Goal: Task Accomplishment & Management: Use online tool/utility

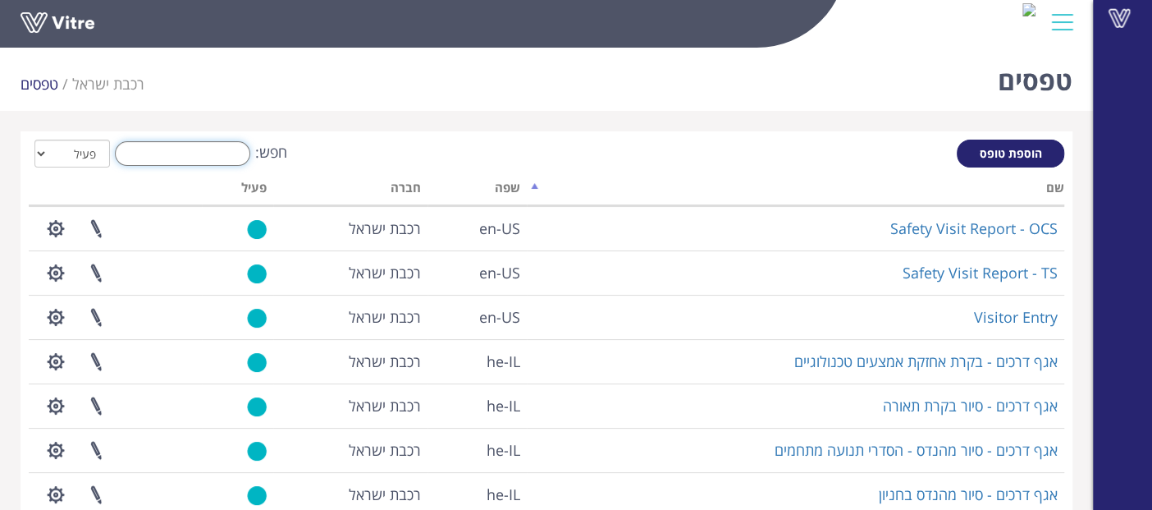
click at [228, 158] on input "חפש:" at bounding box center [182, 153] width 135 height 25
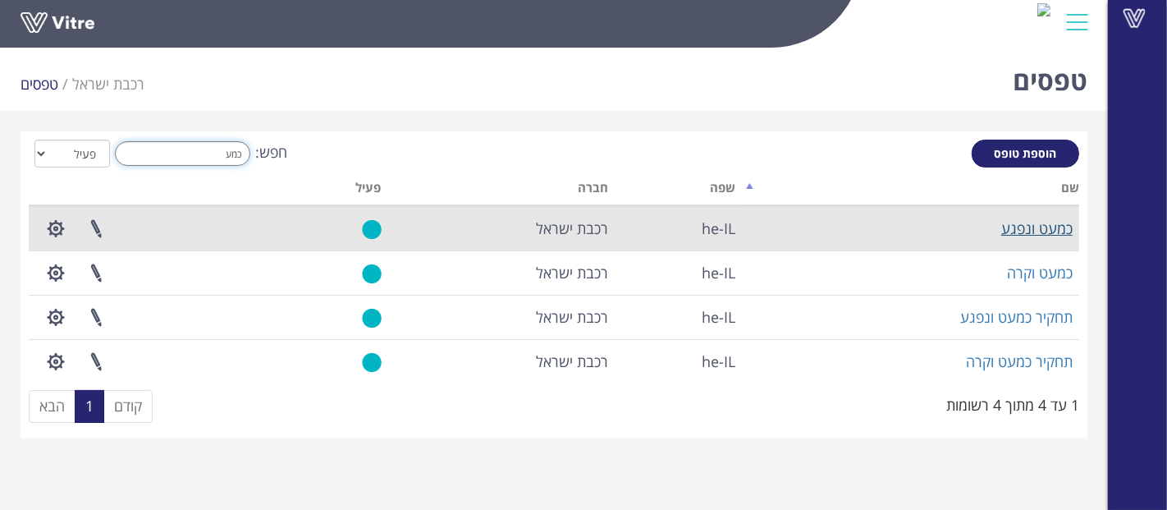
type input "כמע"
click at [1032, 223] on link "כמעט ונפגע" at bounding box center [1036, 228] width 71 height 20
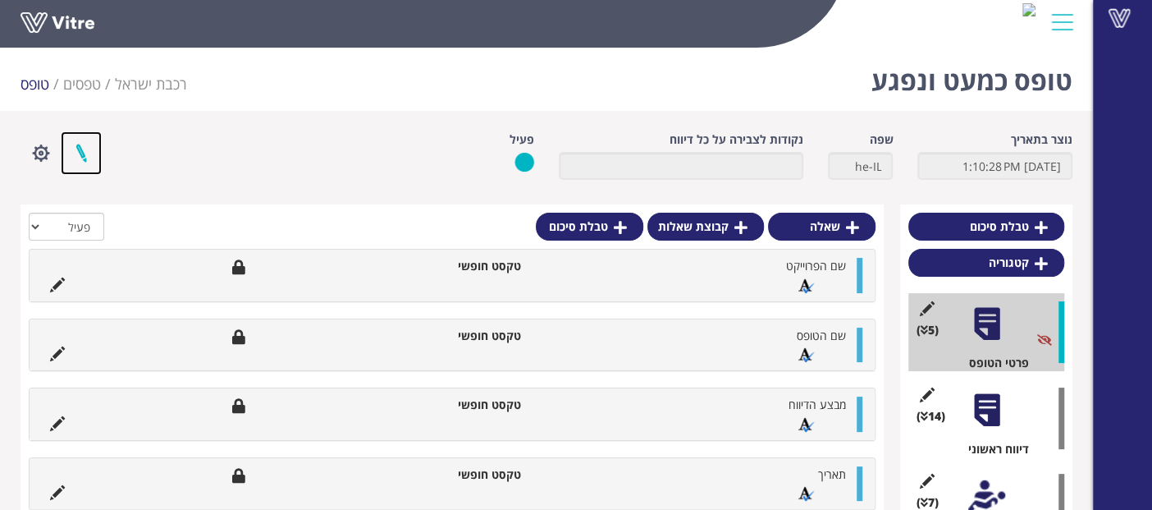
click at [83, 147] on link at bounding box center [81, 152] width 41 height 43
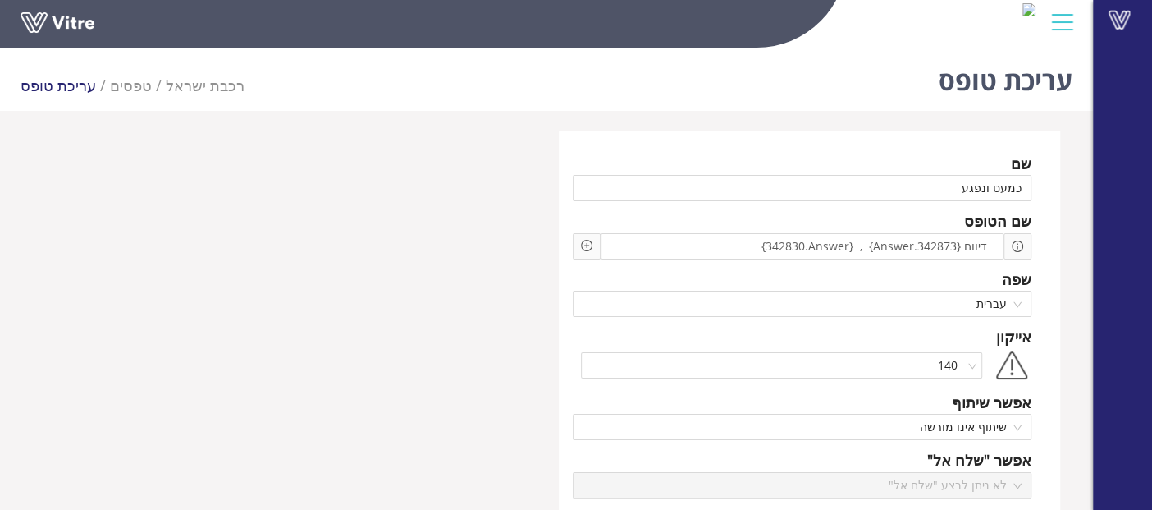
scroll to position [182, 0]
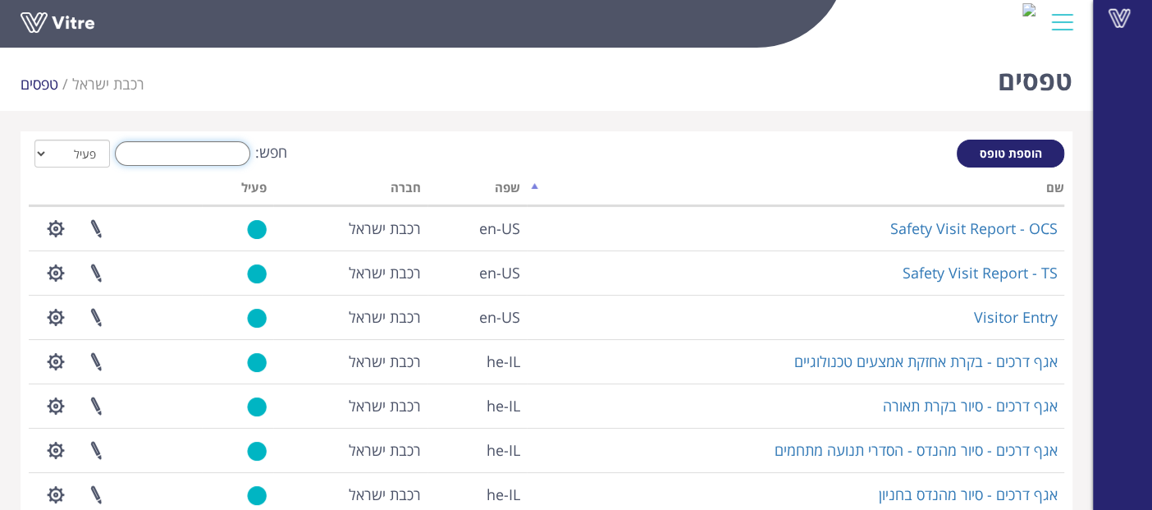
click at [199, 162] on input "חפש:" at bounding box center [182, 153] width 135 height 25
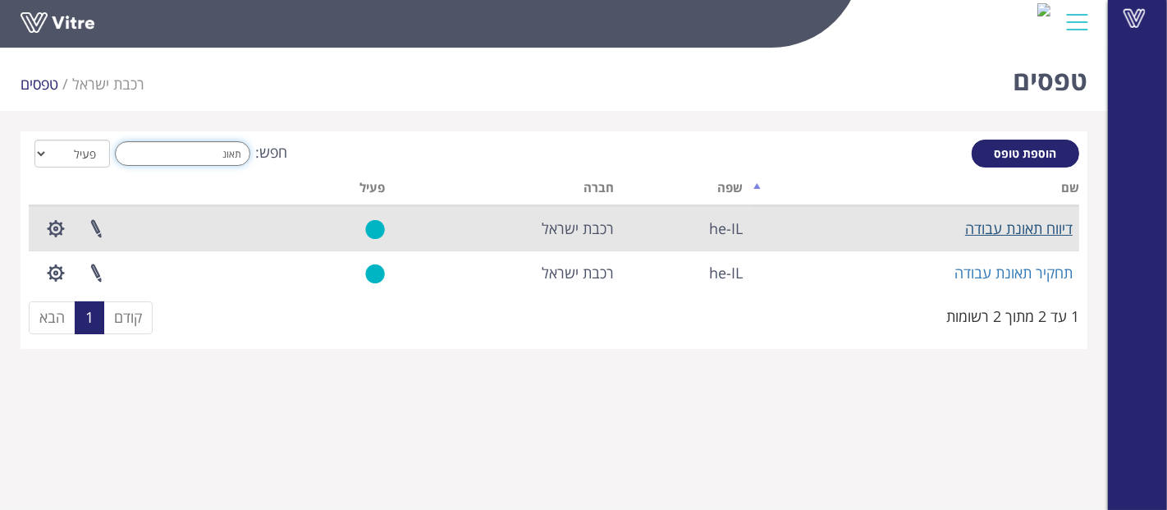
type input "תאונ"
click at [968, 223] on link "דיווח תאונת עבודה" at bounding box center [1019, 228] width 108 height 20
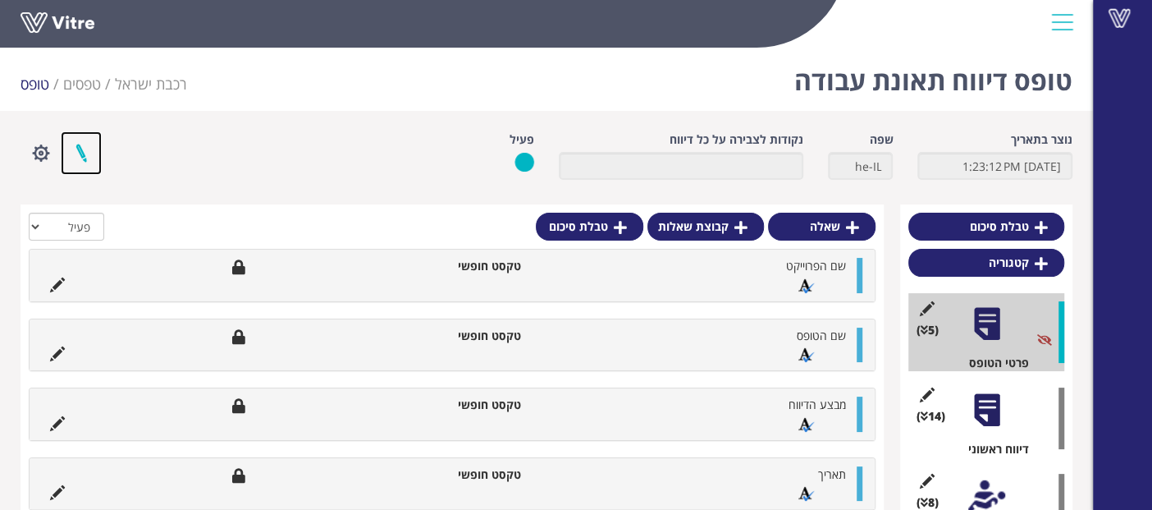
click at [81, 144] on link at bounding box center [81, 152] width 41 height 43
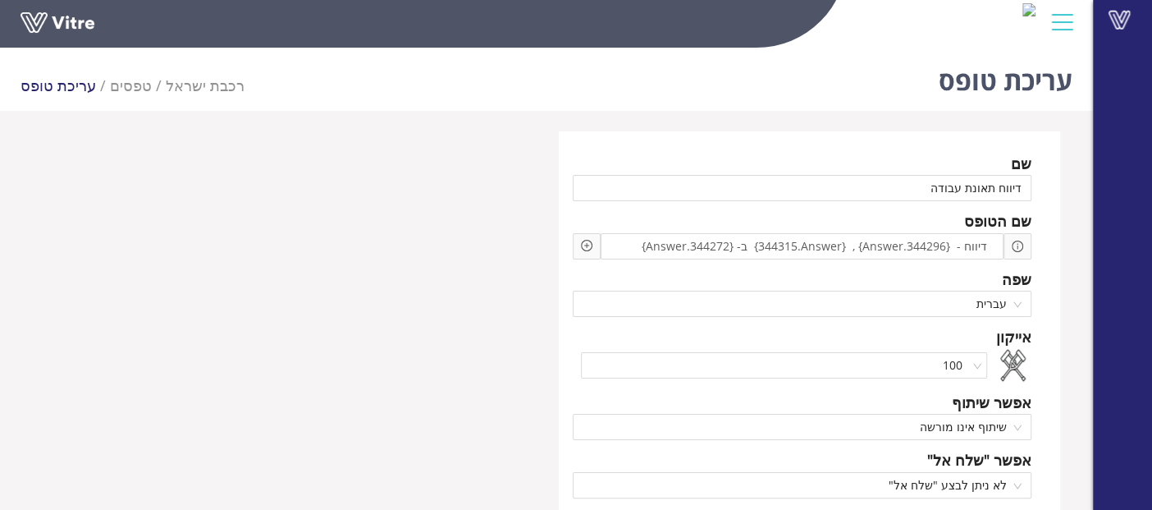
scroll to position [91, 0]
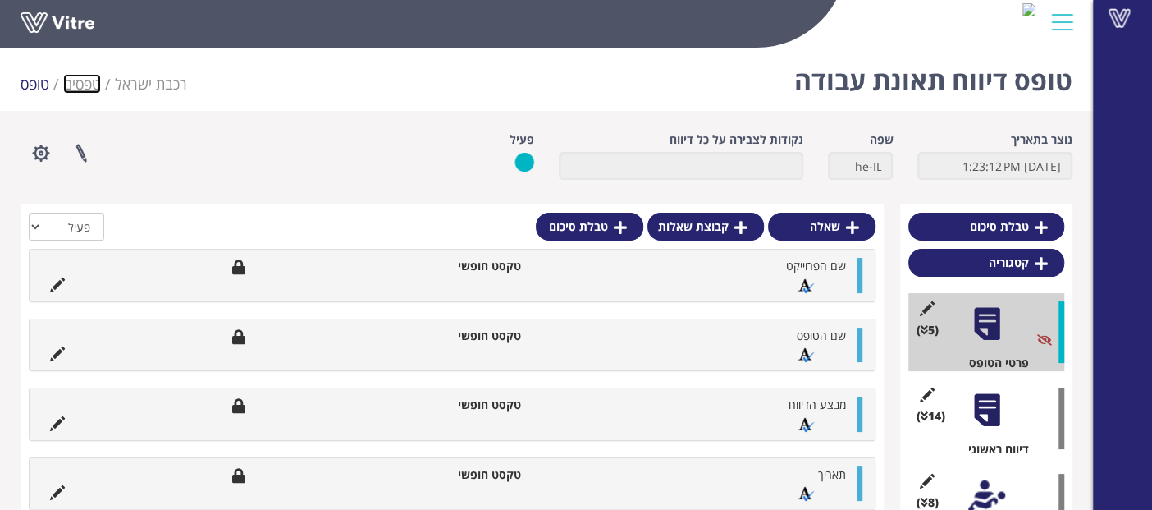
click at [91, 80] on link "טפסים" at bounding box center [82, 84] width 38 height 20
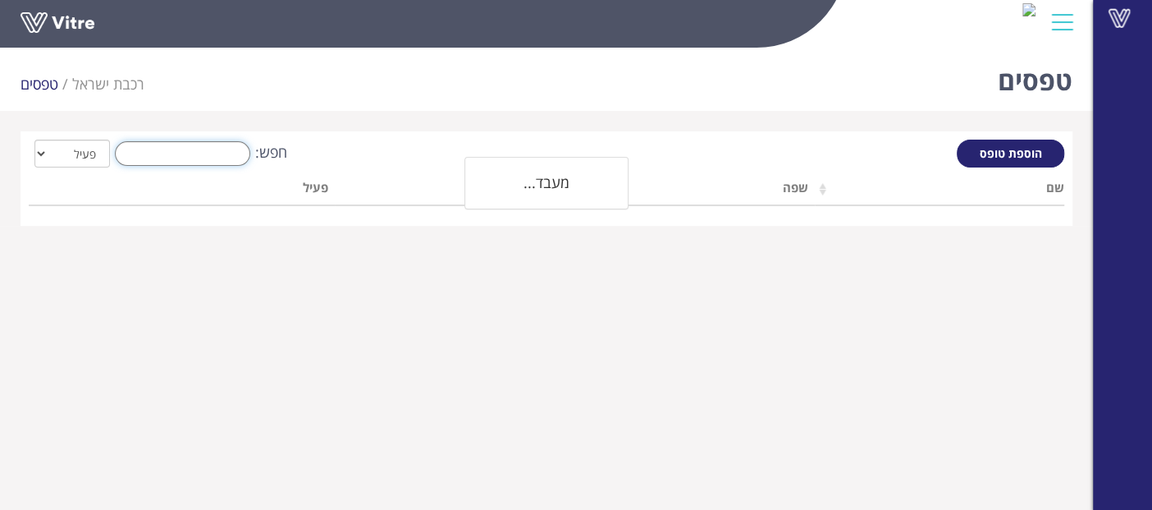
click at [138, 151] on input "חפש:" at bounding box center [182, 153] width 135 height 25
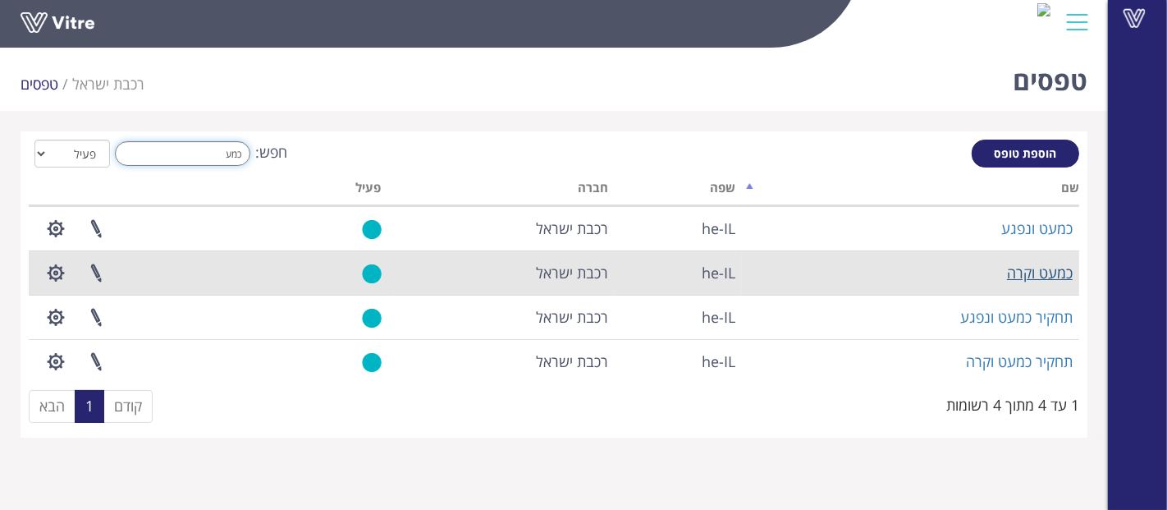
type input "כמע"
click at [1055, 263] on link "כמעט וקרה" at bounding box center [1040, 273] width 66 height 20
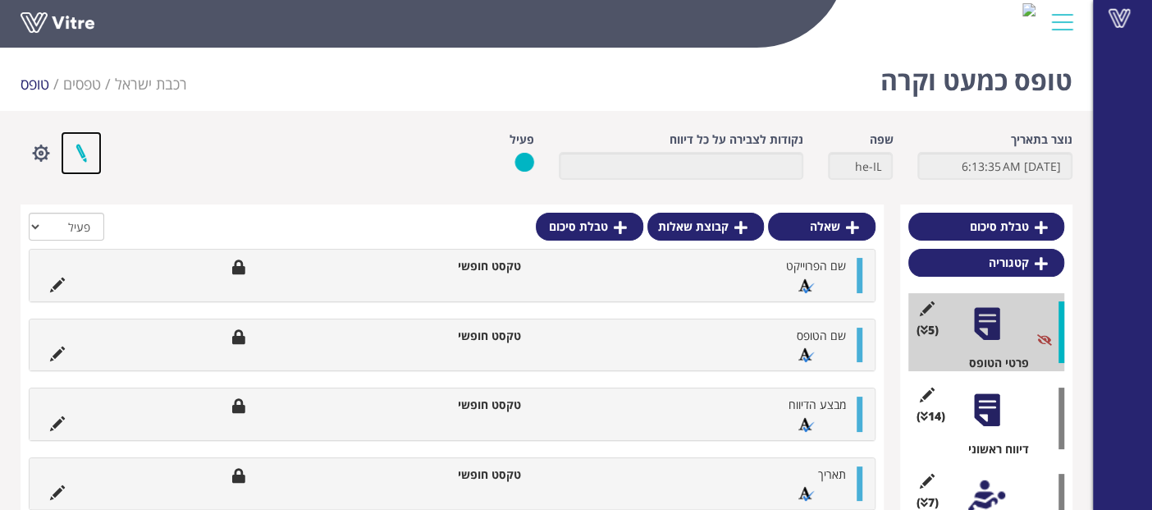
click at [81, 157] on link at bounding box center [81, 152] width 41 height 43
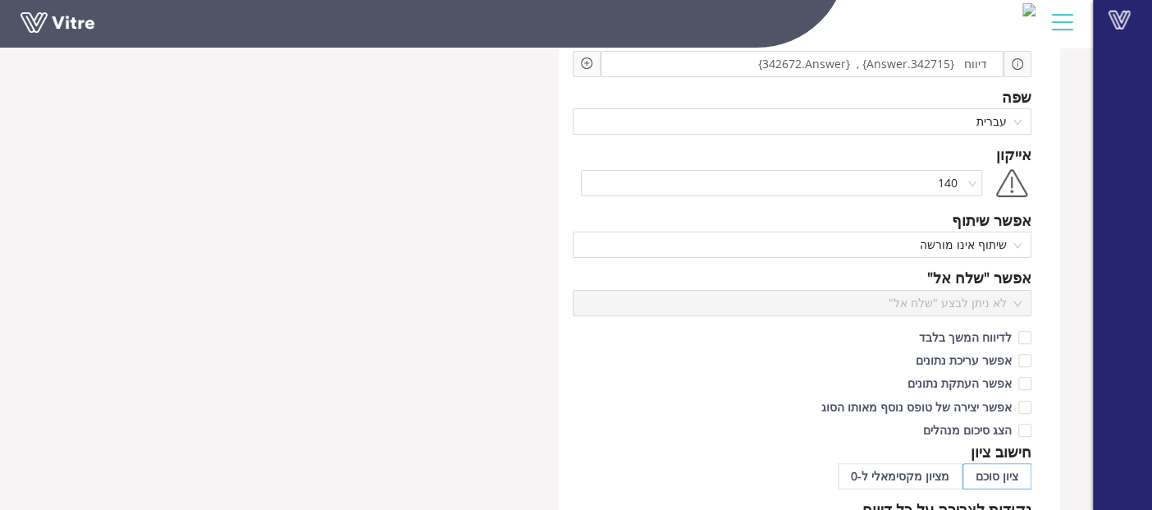
scroll to position [273, 0]
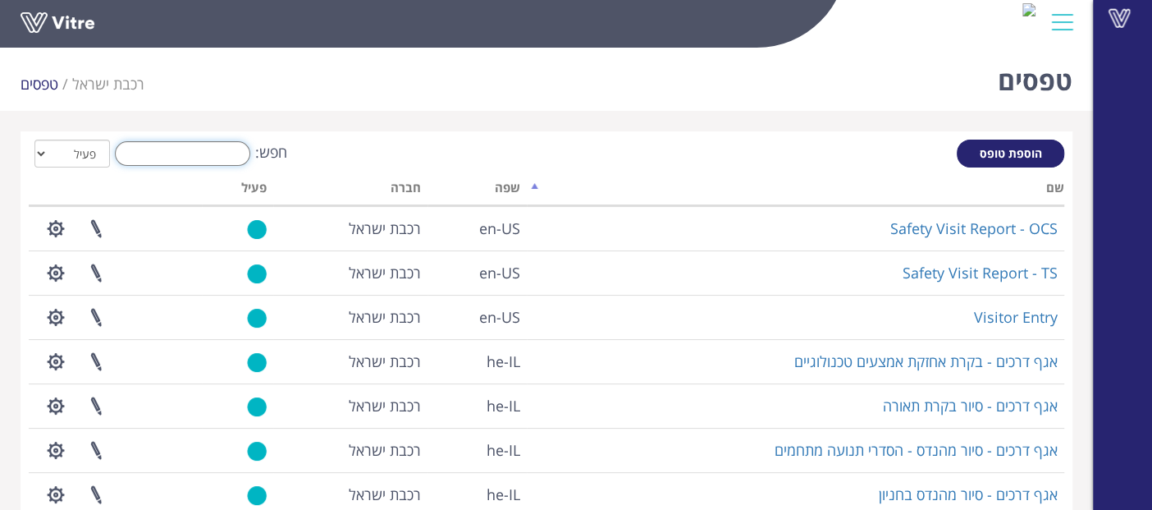
click at [220, 160] on input "חפש:" at bounding box center [182, 153] width 135 height 25
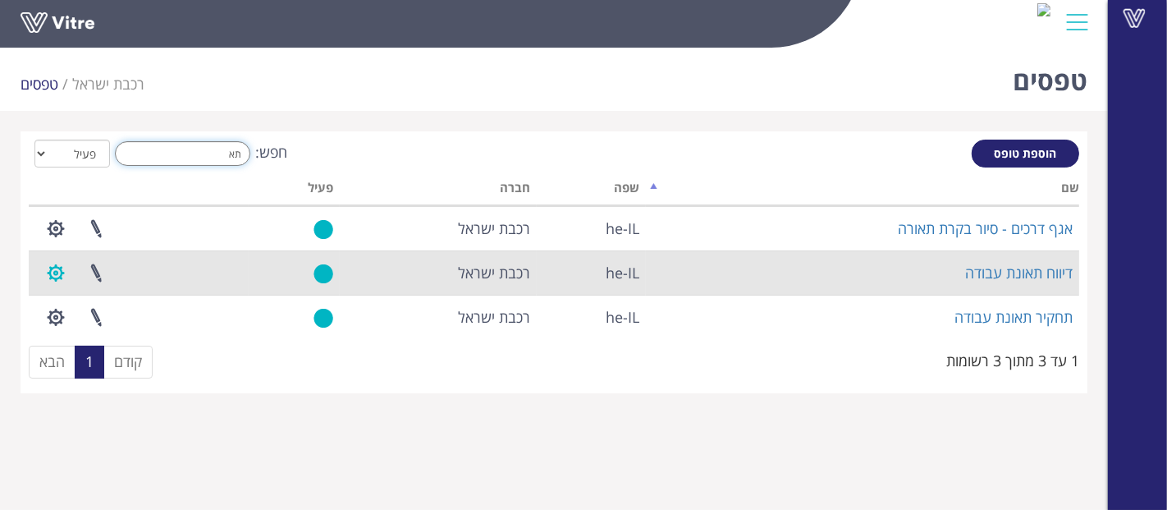
type input "תא"
click at [66, 266] on button "button" at bounding box center [55, 272] width 41 height 43
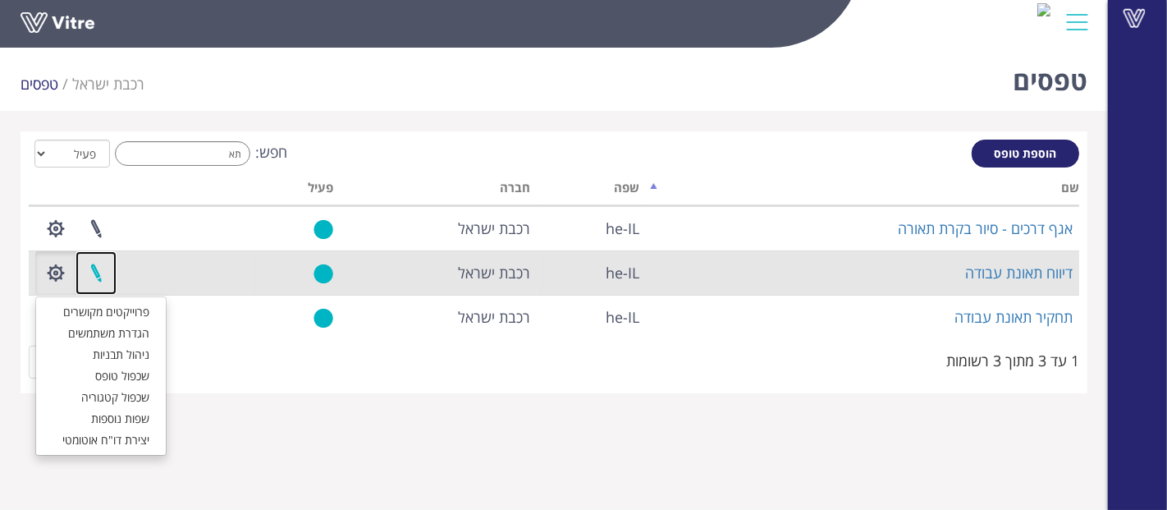
click at [88, 266] on link at bounding box center [96, 272] width 41 height 43
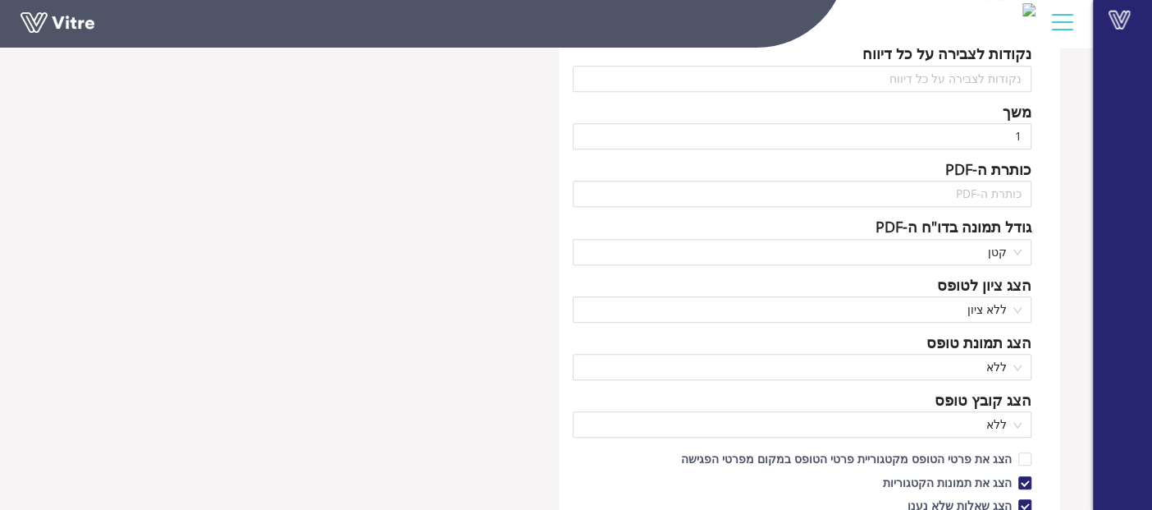
scroll to position [729, 0]
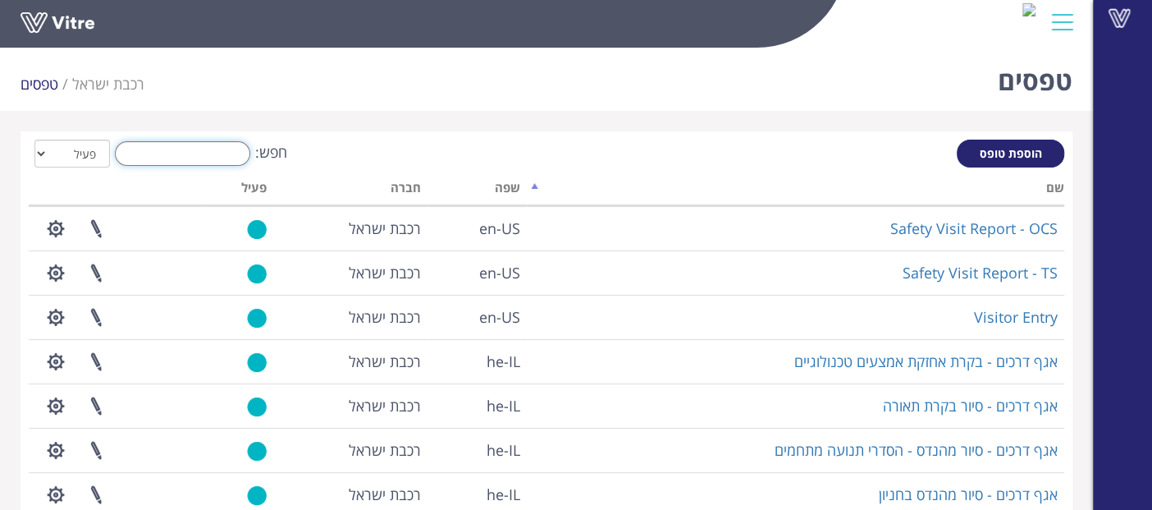
click at [152, 158] on input "חפש:" at bounding box center [182, 153] width 135 height 25
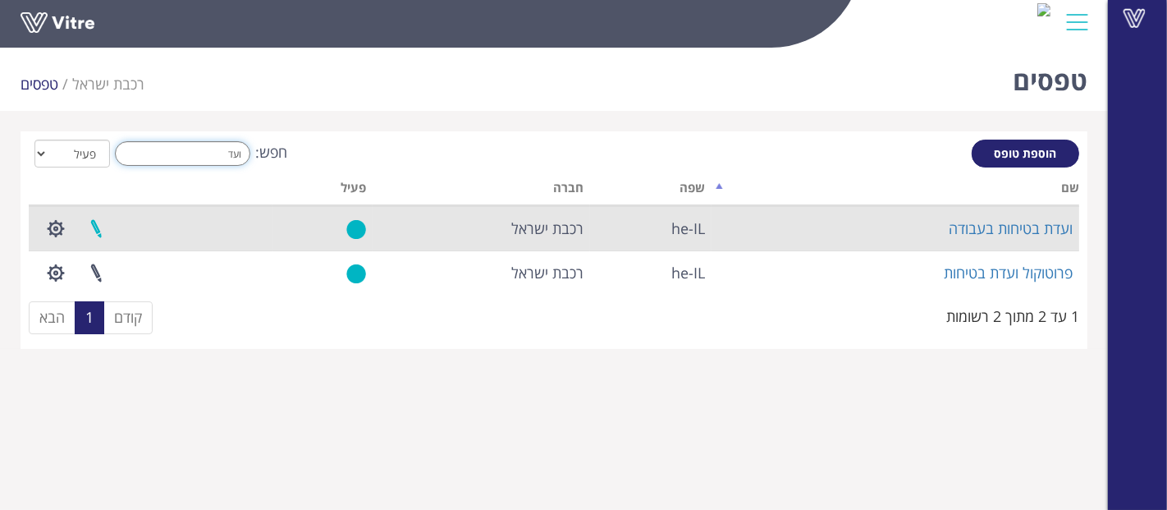
type input "ועד"
click at [81, 226] on link at bounding box center [96, 228] width 41 height 43
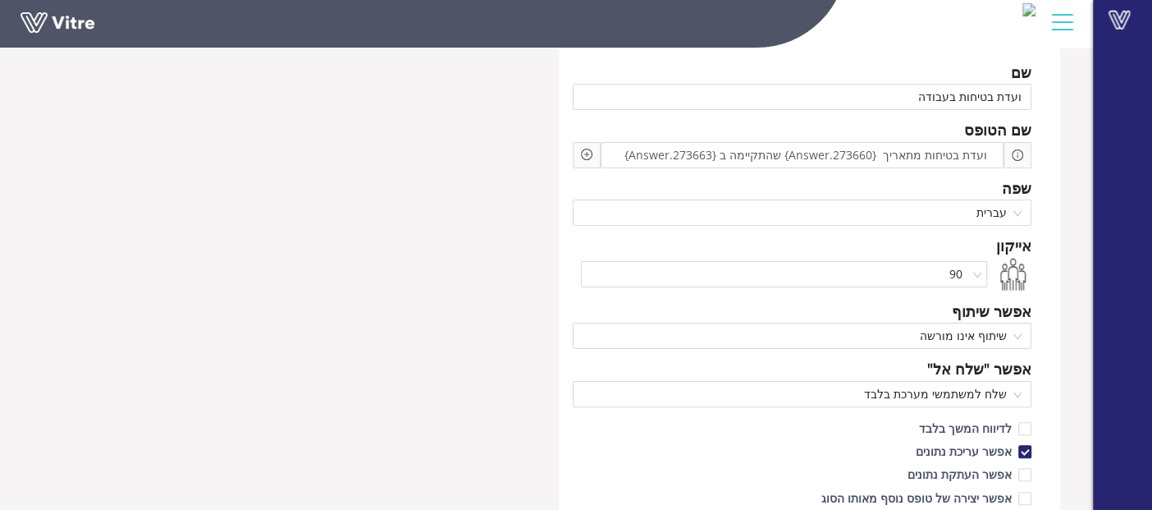
scroll to position [182, 0]
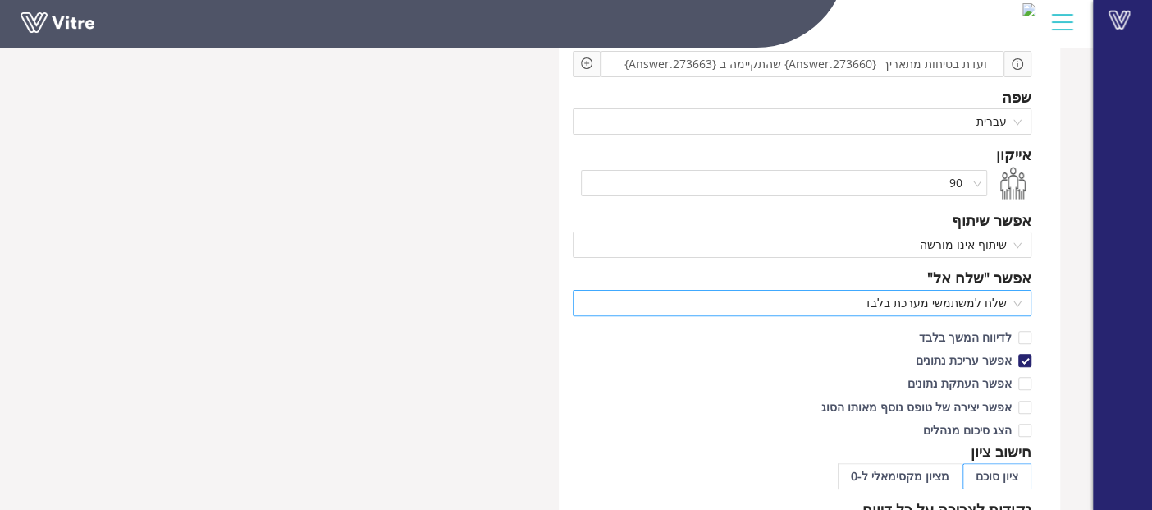
click at [757, 299] on span "שלח למשתמשי מערכת בלבד" at bounding box center [802, 303] width 439 height 25
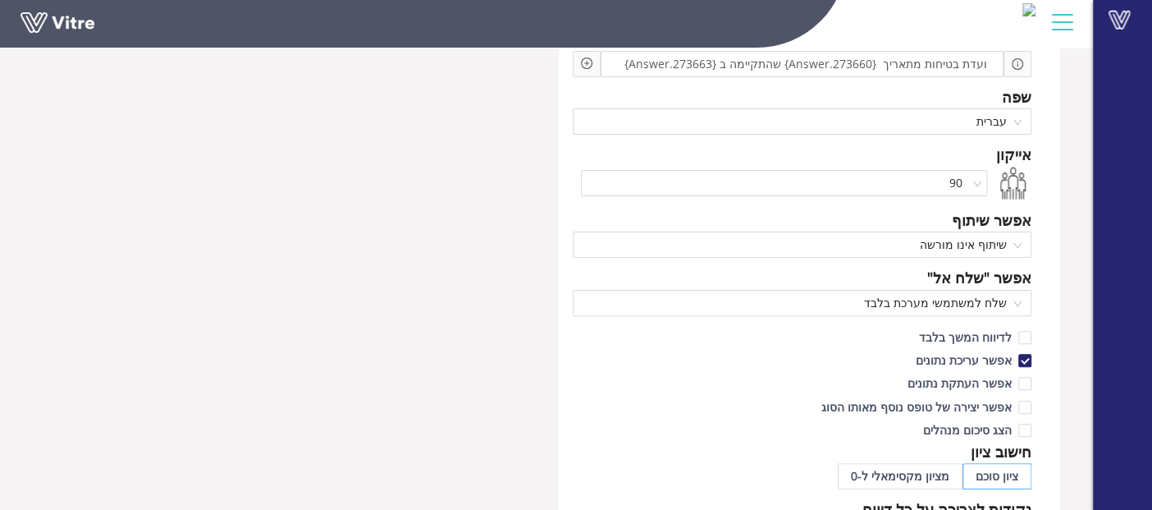
scroll to position [0, 0]
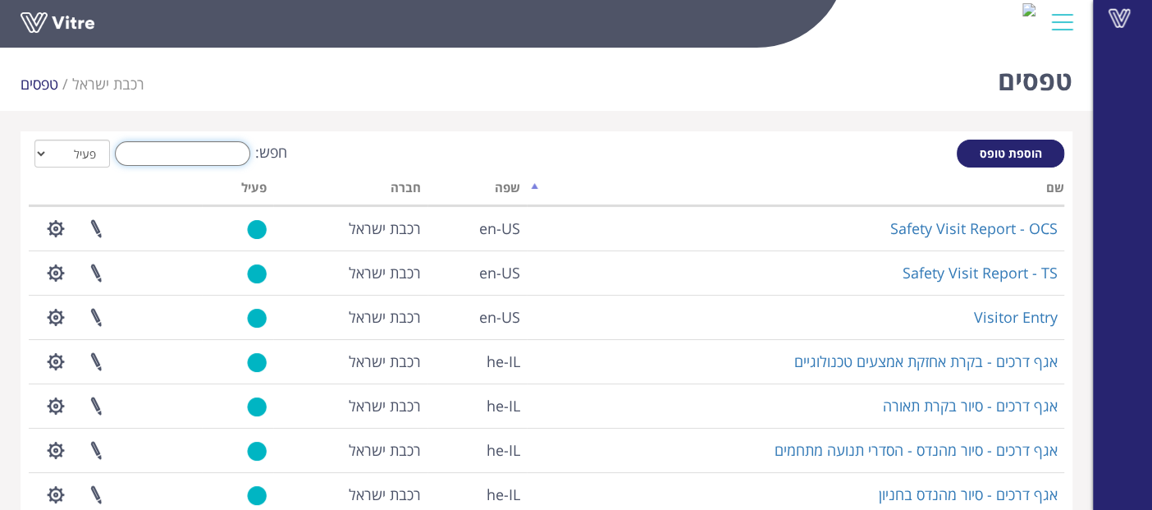
click at [161, 161] on input "חפש:" at bounding box center [182, 153] width 135 height 25
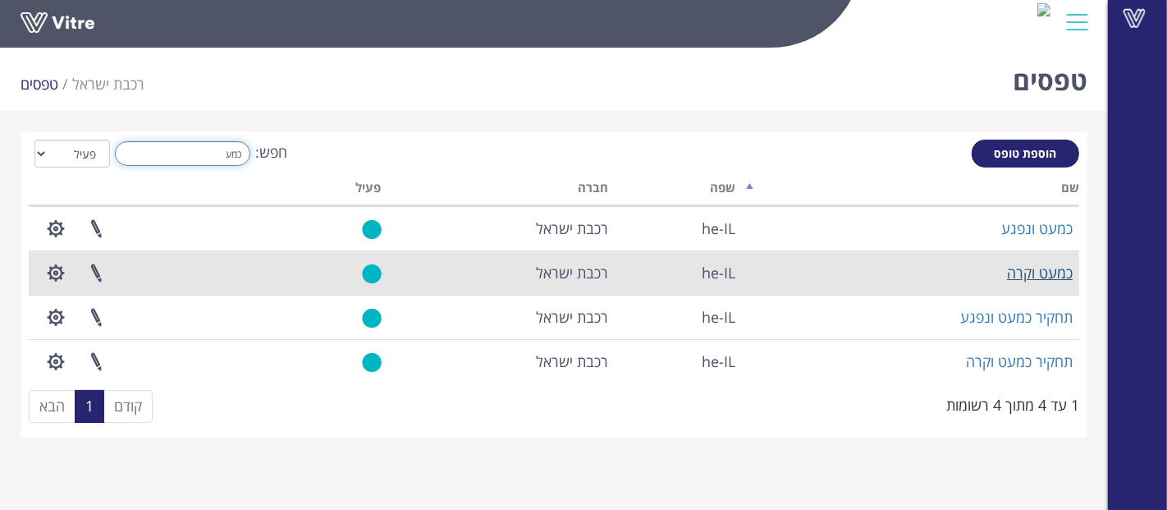
type input "כמע"
click at [1047, 269] on link "כמעט וקרה" at bounding box center [1040, 273] width 66 height 20
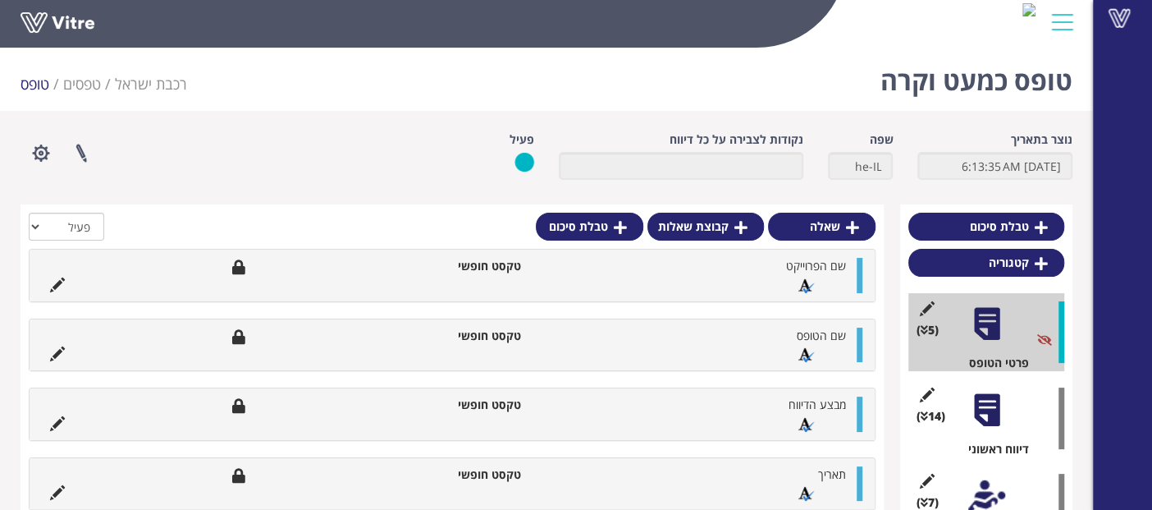
drag, startPoint x: 76, startPoint y: 95, endPoint x: 91, endPoint y: 69, distance: 30.5
click at [75, 94] on ul "רכבת ישראל טפסים טופס" at bounding box center [104, 84] width 167 height 54
click at [78, 90] on link "טפסים" at bounding box center [82, 84] width 38 height 20
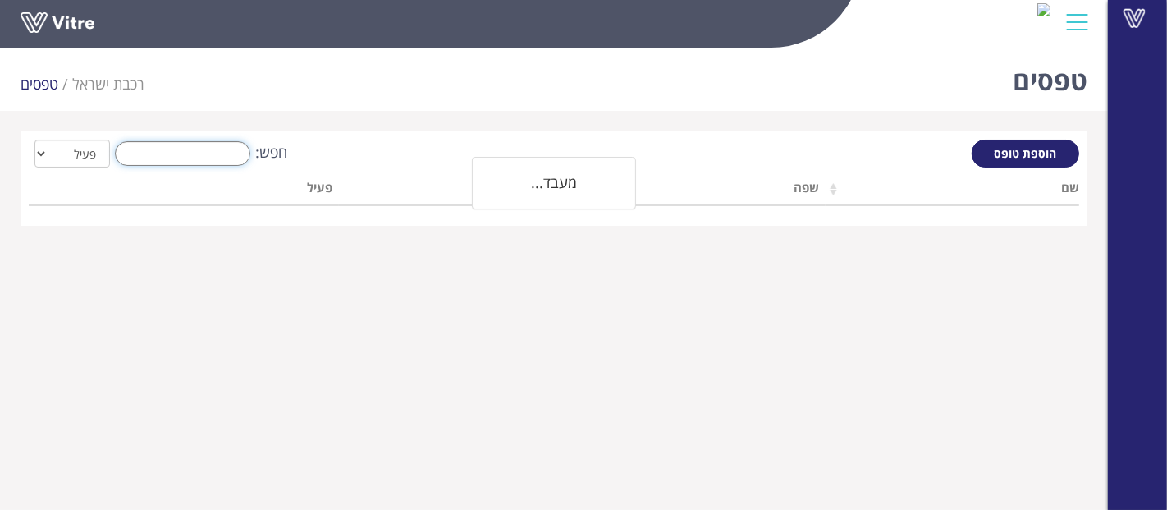
click at [180, 159] on input "חפש:" at bounding box center [182, 153] width 135 height 25
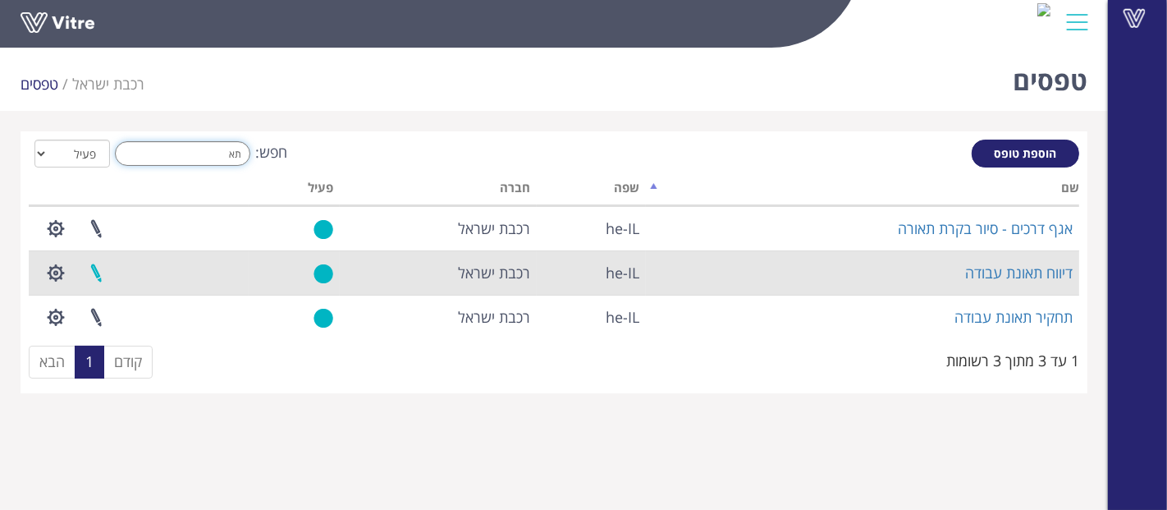
type input "תא"
click at [96, 274] on link at bounding box center [96, 272] width 41 height 43
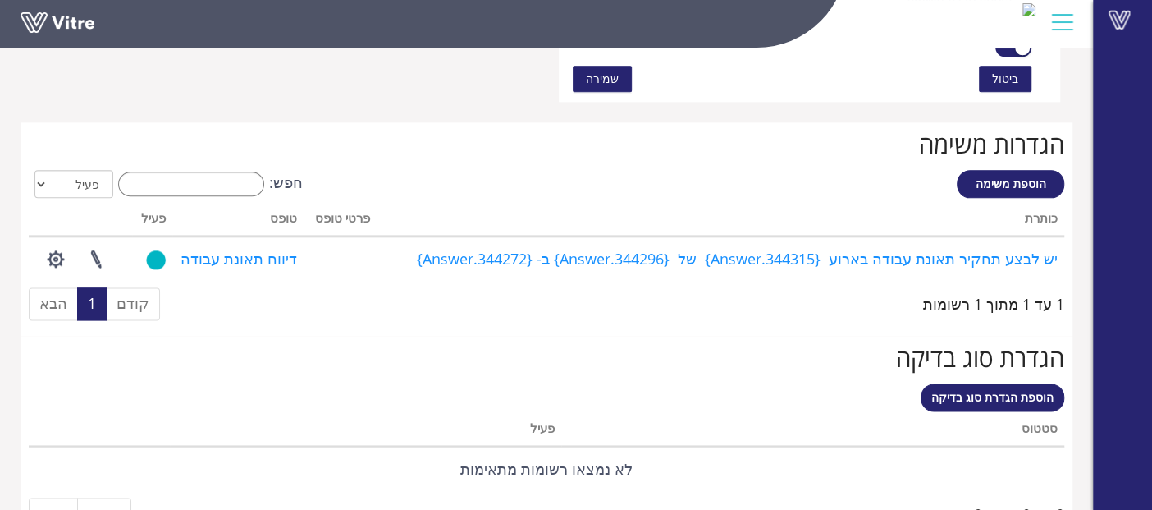
scroll to position [1280, 0]
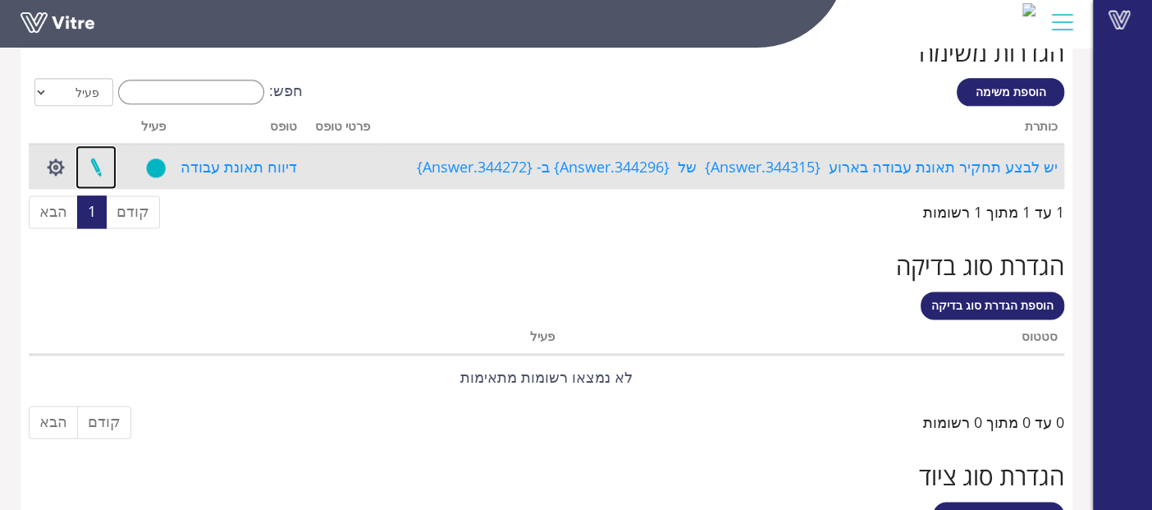
click at [100, 170] on link at bounding box center [96, 166] width 41 height 43
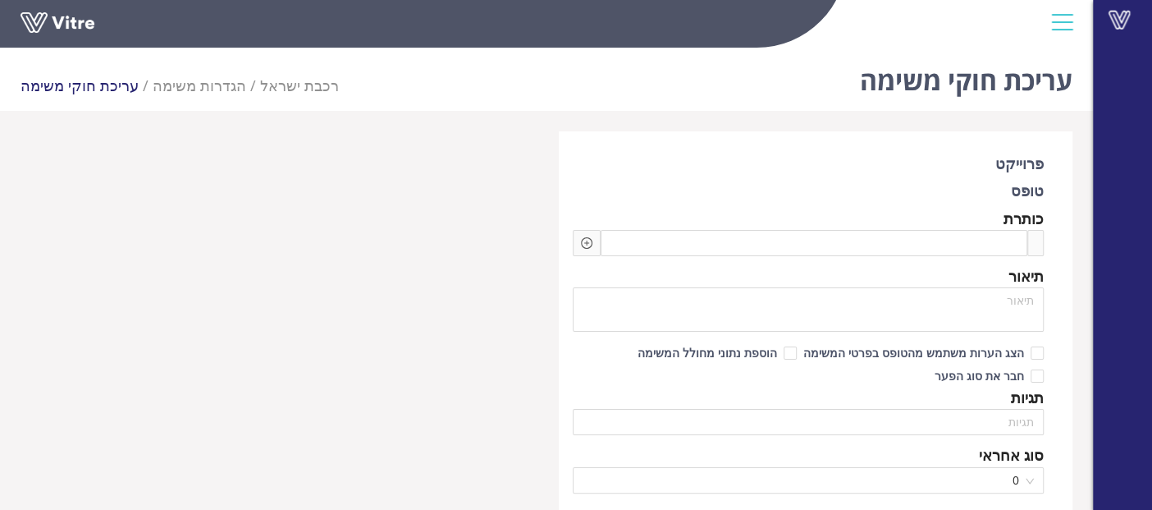
type input "בר גיל"
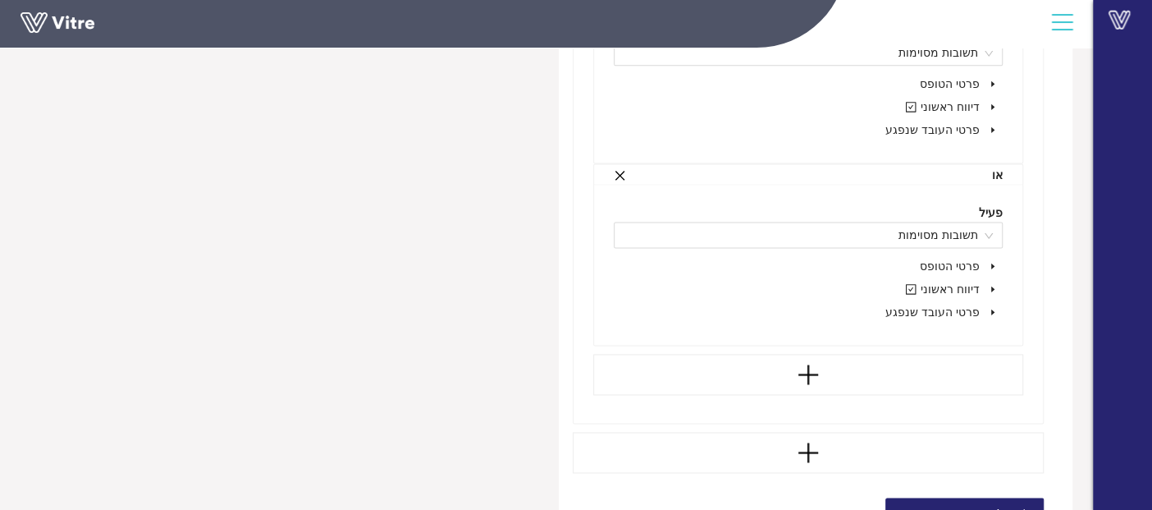
scroll to position [1458, 0]
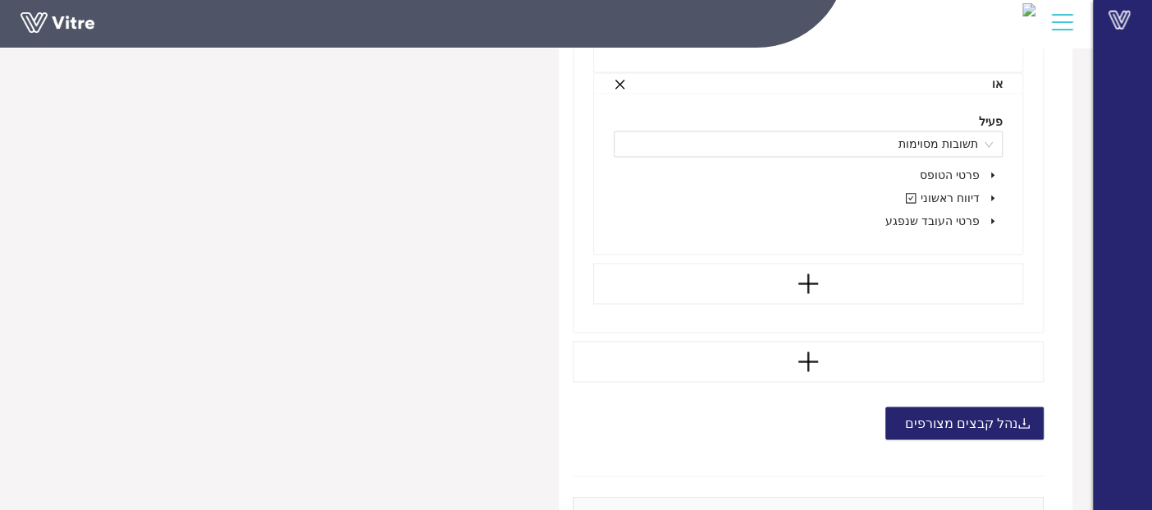
click at [994, 194] on icon "caret-down" at bounding box center [993, 198] width 8 height 8
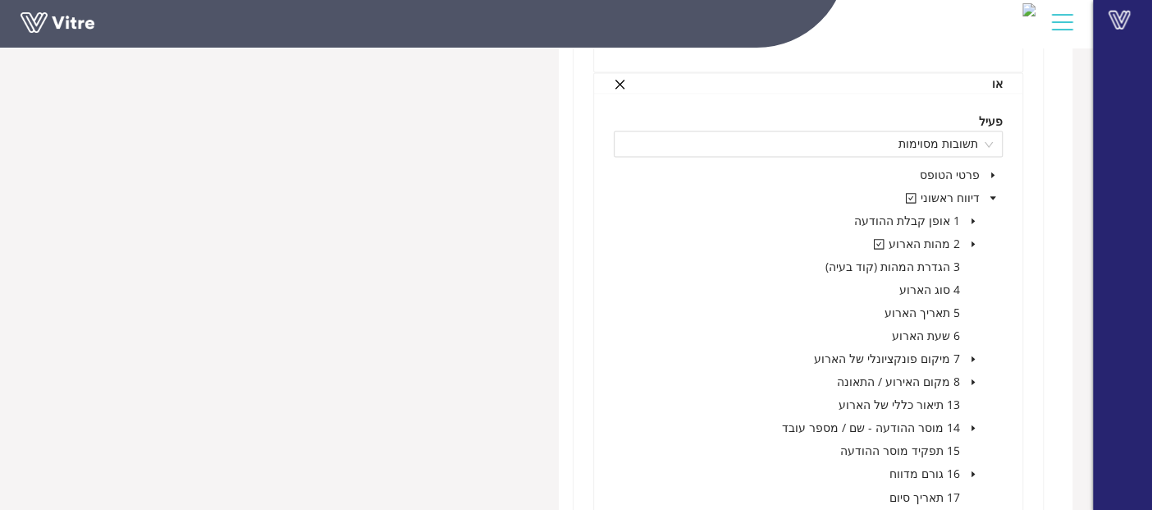
click at [974, 241] on icon "caret-down" at bounding box center [973, 244] width 8 height 8
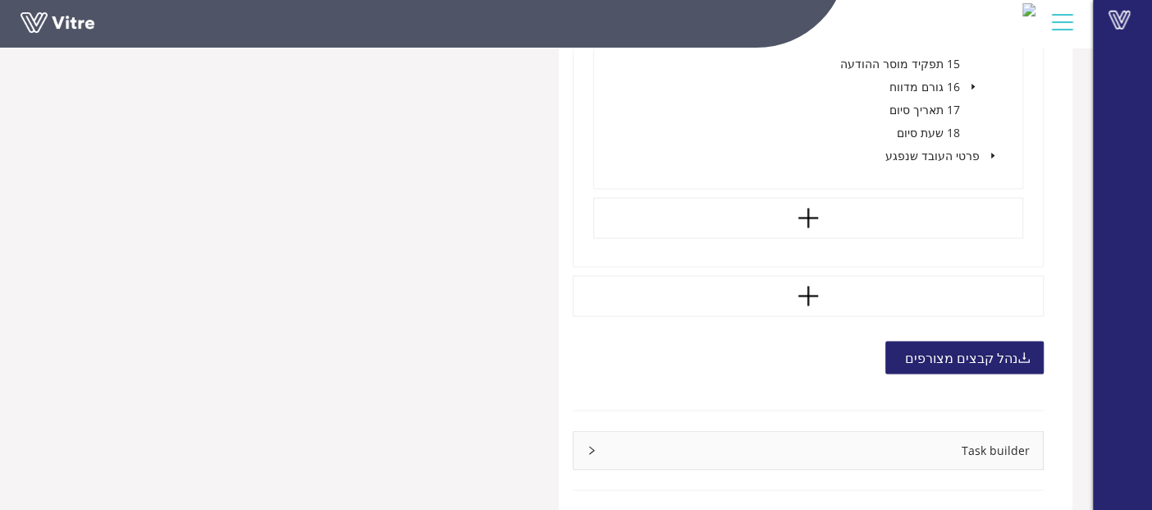
scroll to position [1946, 0]
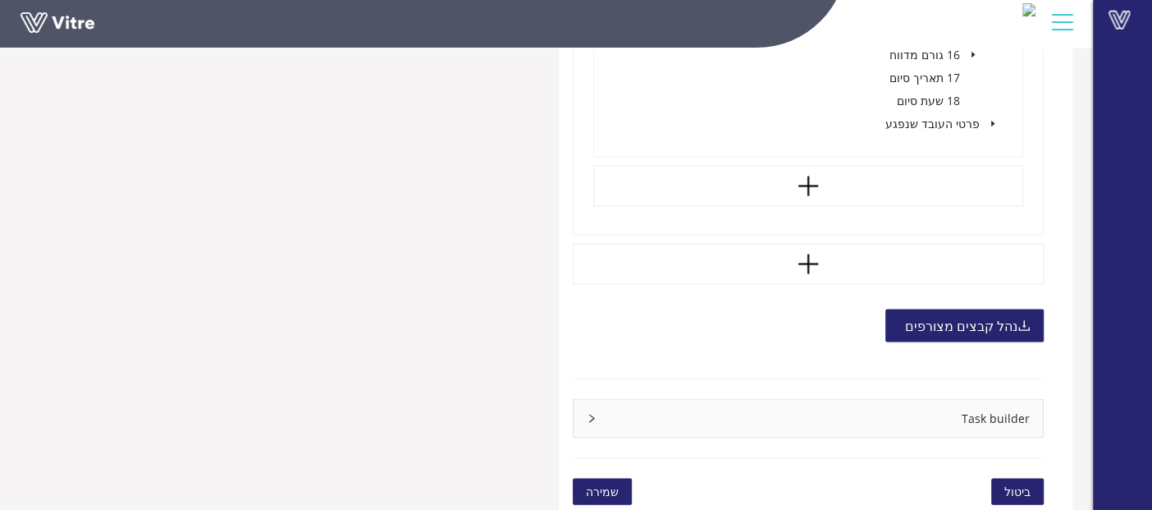
click at [947, 419] on div "Task builder" at bounding box center [808, 419] width 469 height 38
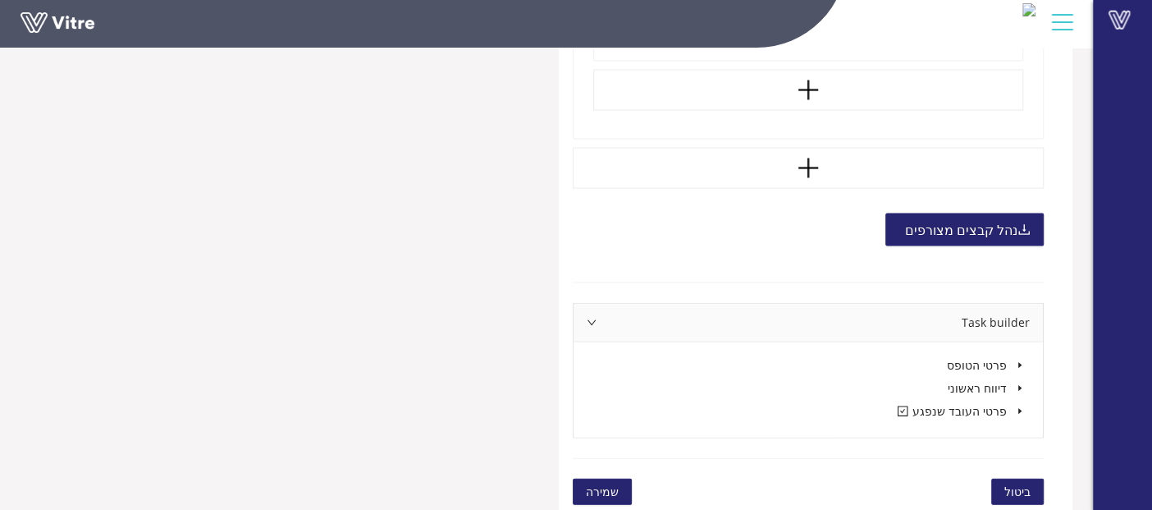
click at [1018, 410] on icon "caret-down" at bounding box center [1020, 411] width 8 height 8
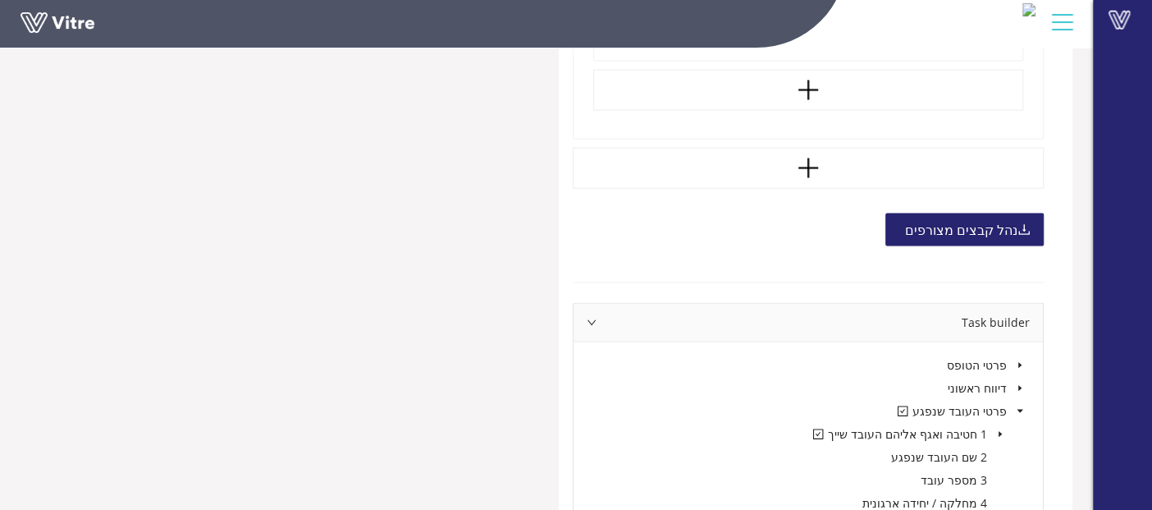
click at [999, 432] on icon "caret-down" at bounding box center [1000, 435] width 3 height 6
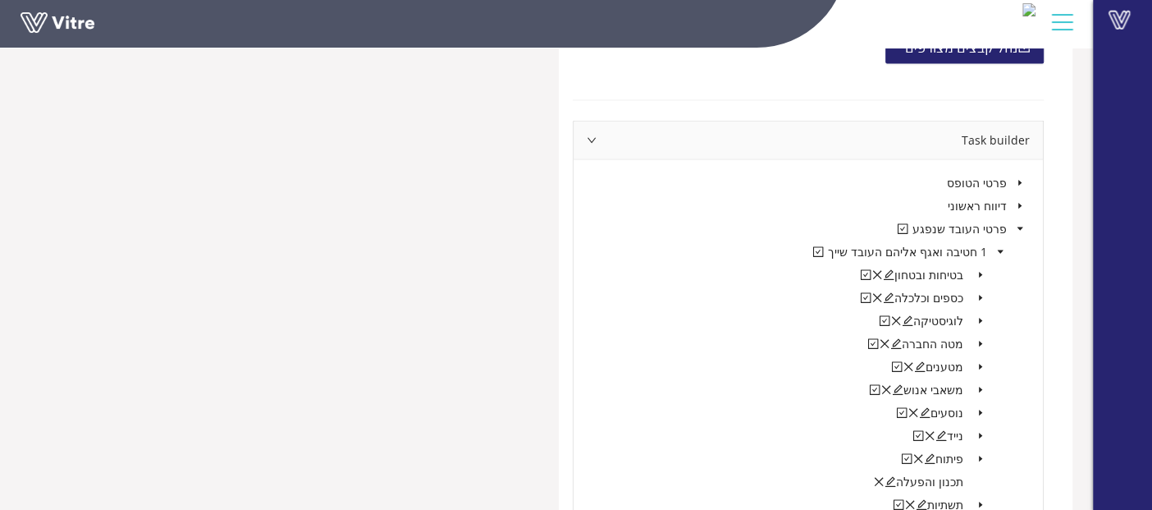
click at [982, 271] on icon "caret-down" at bounding box center [981, 275] width 8 height 8
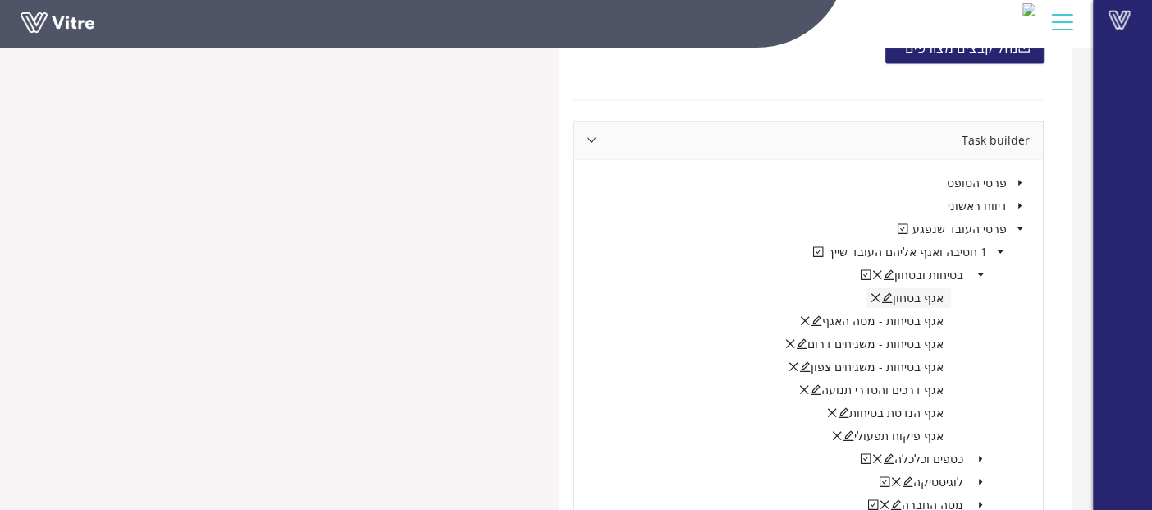
click at [893, 298] on icon "edit" at bounding box center [887, 298] width 11 height 11
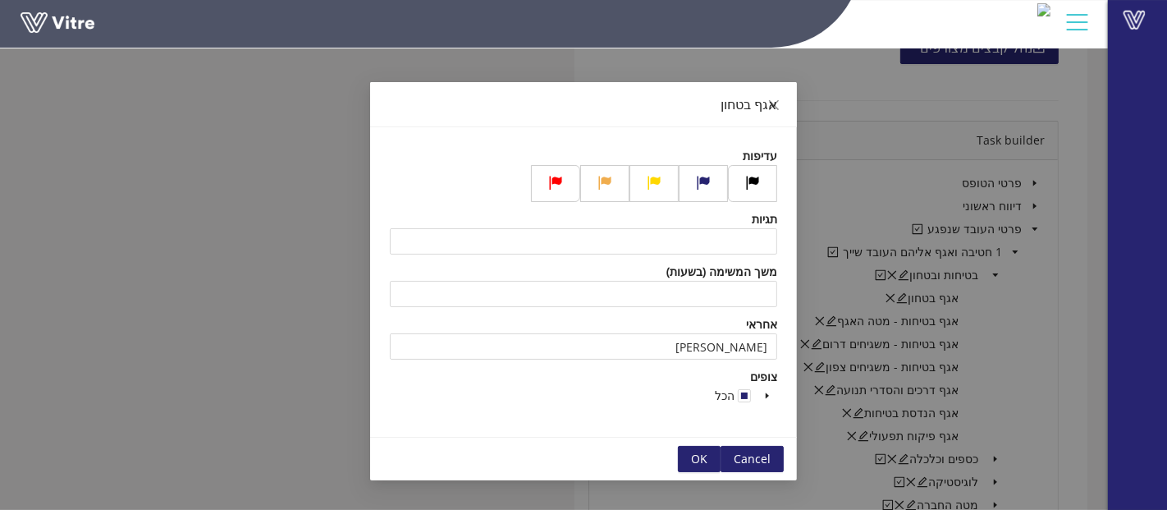
click at [1069, 309] on div "אגף בטחון עדיפות תגיות משך המשימה (בשעות) אחראי איסק אבירם צופים הכל Cancel OK" at bounding box center [583, 255] width 1167 height 510
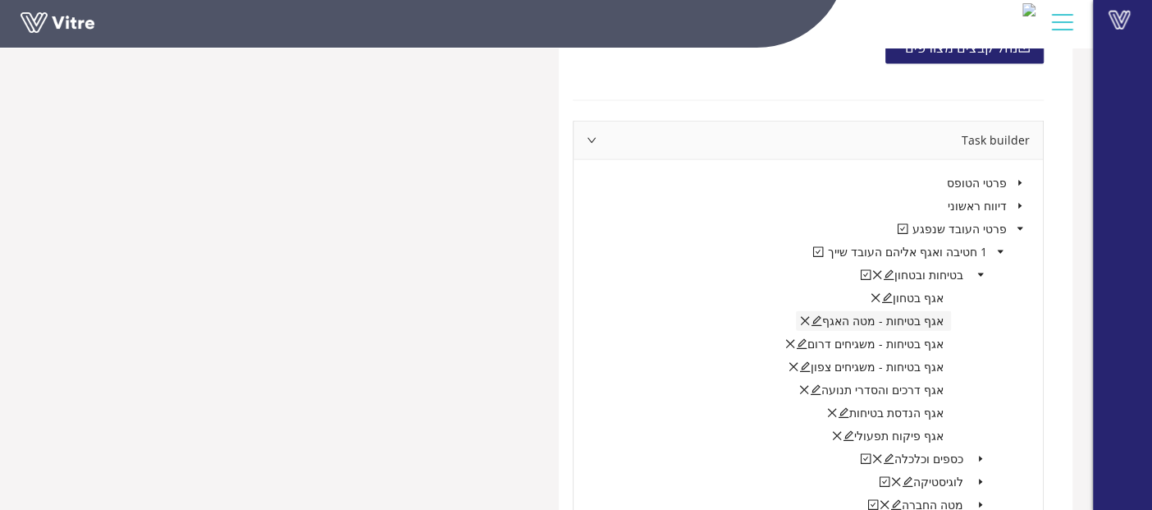
click at [811, 315] on icon "close" at bounding box center [804, 320] width 11 height 11
click at [822, 317] on icon "plus" at bounding box center [816, 320] width 11 height 11
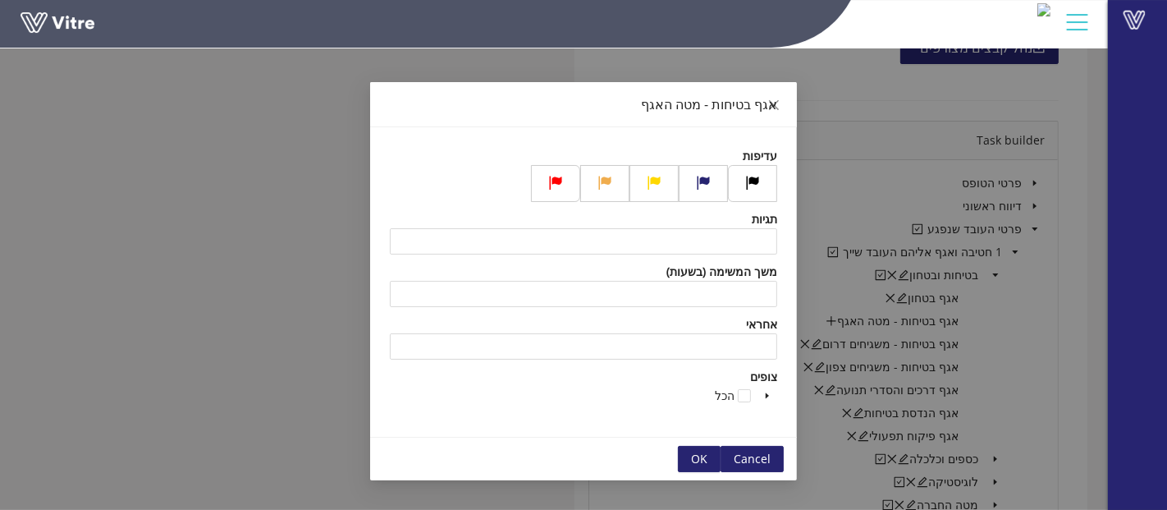
click at [973, 328] on div "אגף בטיחות - מטה האגף עדיפות תגיות משך המשימה (בשעות) אחראי צופים הכל Cancel OK" at bounding box center [583, 255] width 1167 height 510
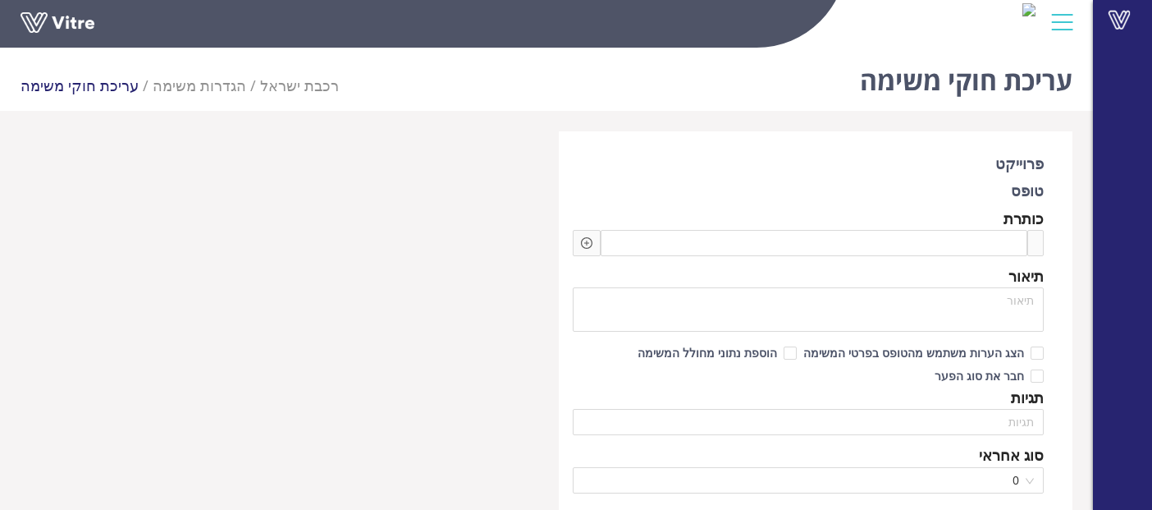
scroll to position [1118, 0]
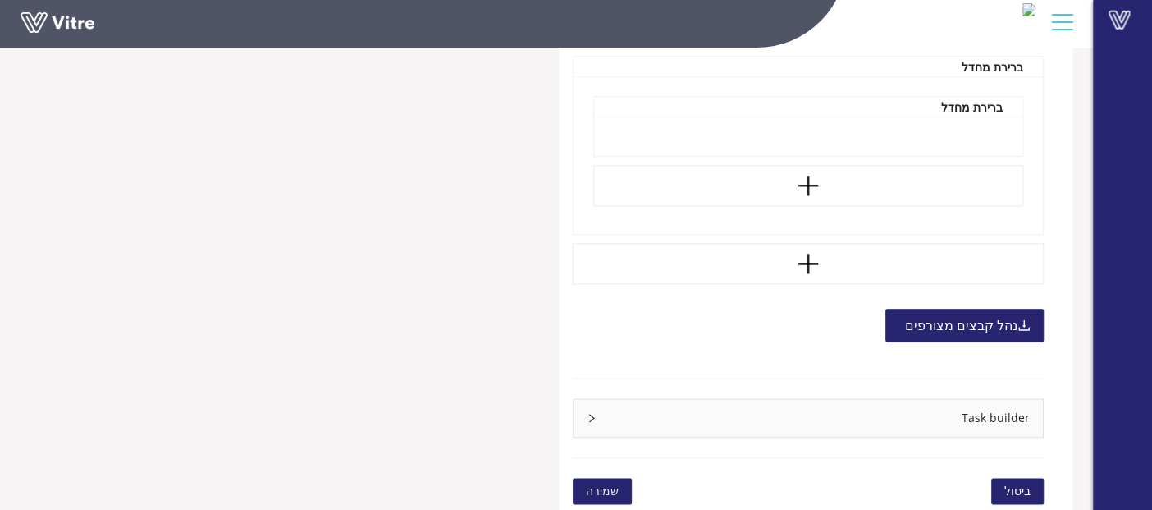
click at [853, 426] on div "Task builder" at bounding box center [808, 418] width 469 height 38
type input "[PERSON_NAME]"
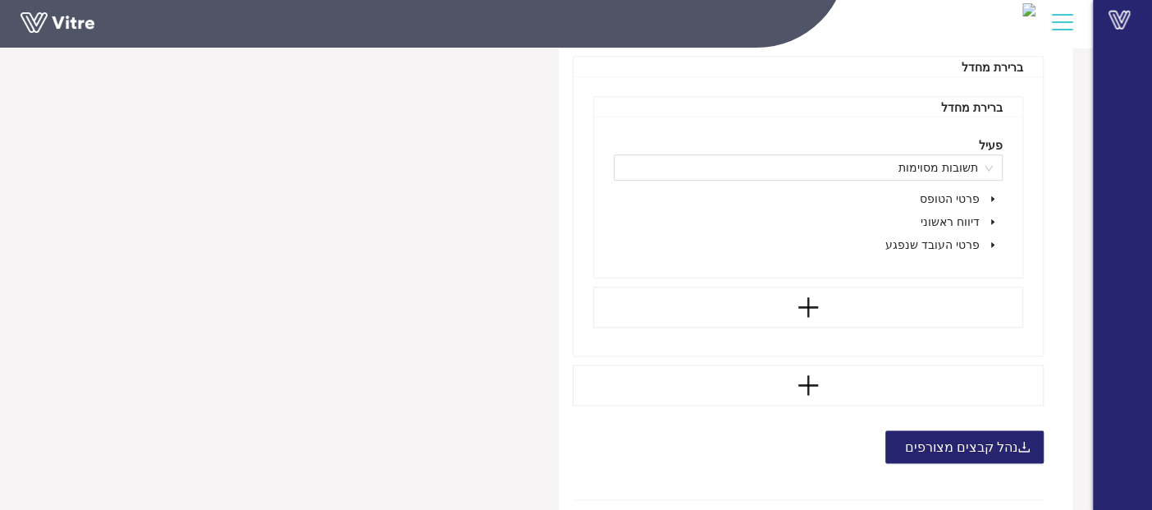
scroll to position [1287, 0]
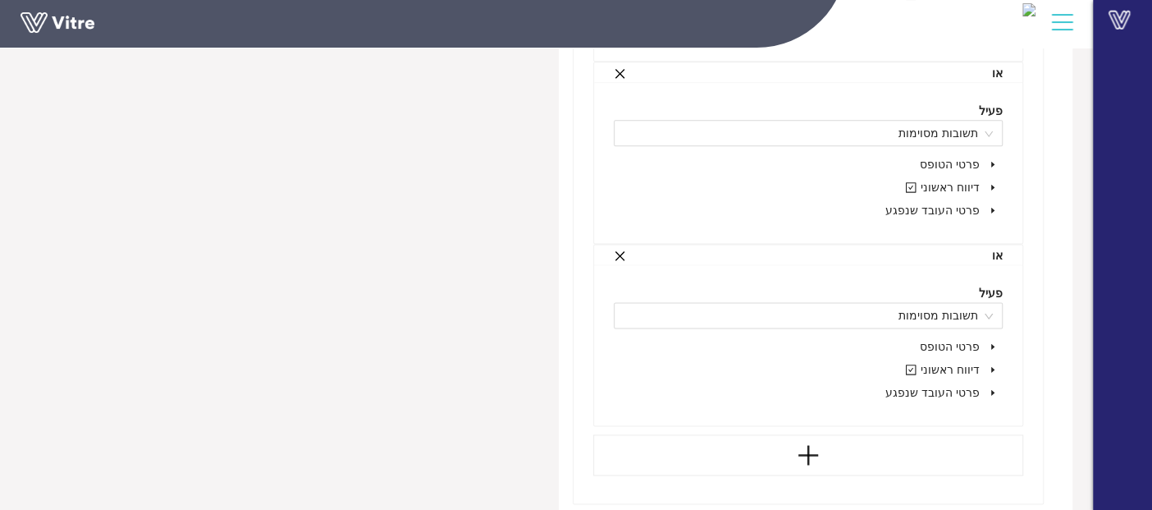
click at [996, 365] on icon "caret-down" at bounding box center [993, 369] width 8 height 8
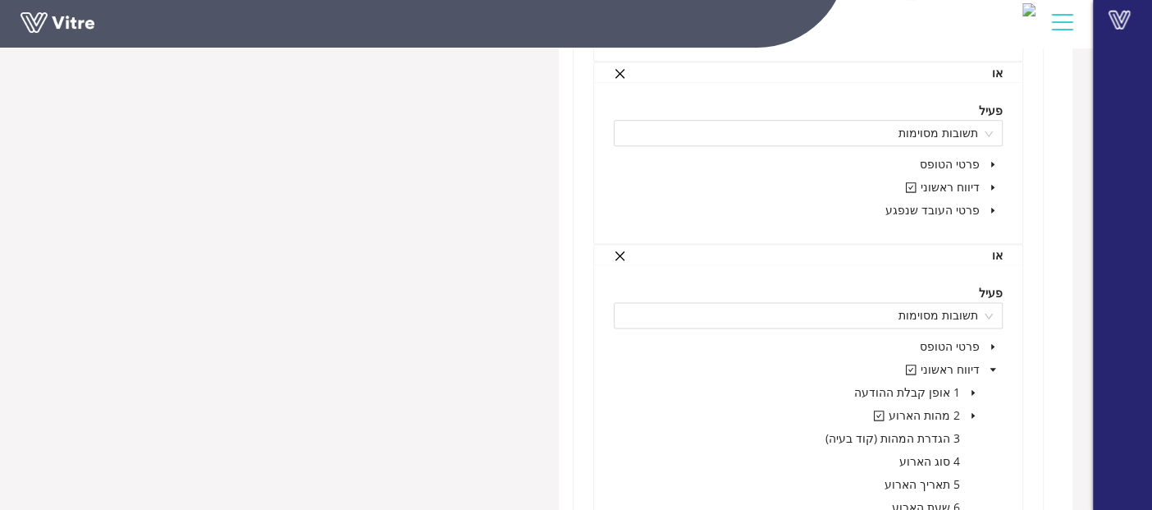
click at [969, 417] on span at bounding box center [974, 415] width 20 height 20
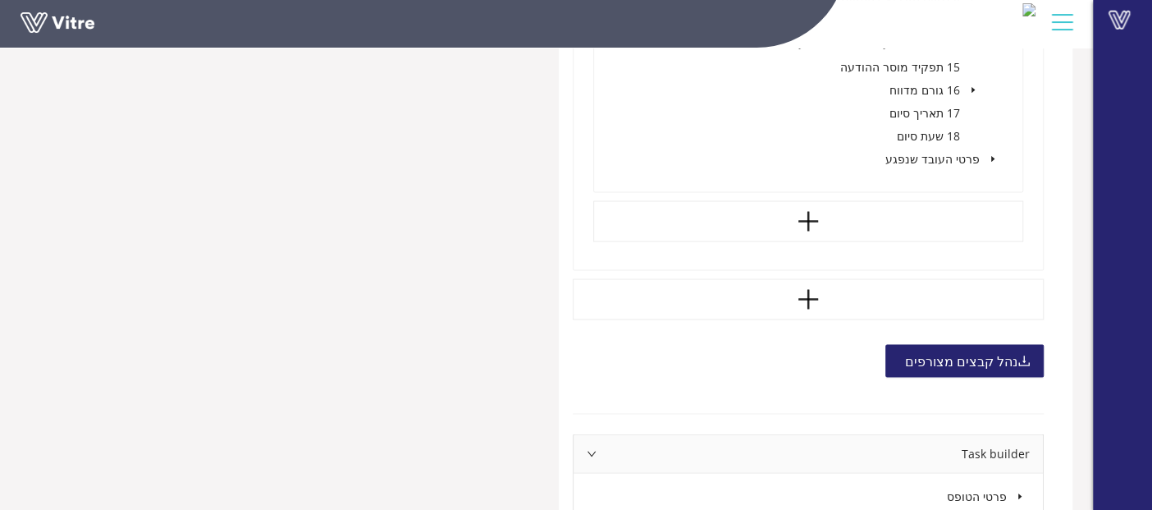
scroll to position [2042, 0]
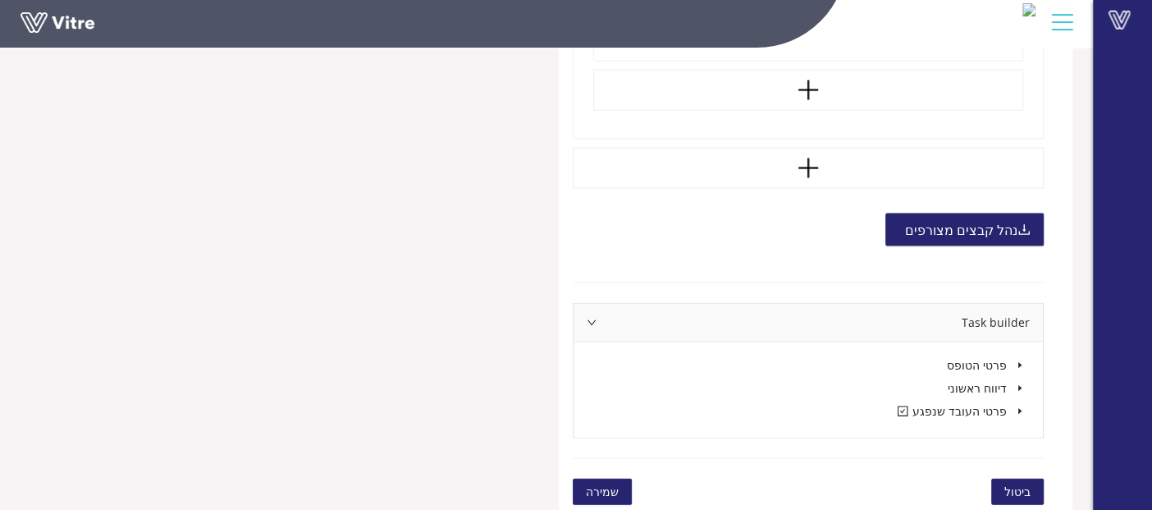
click at [1019, 409] on icon "caret-down" at bounding box center [1020, 411] width 8 height 8
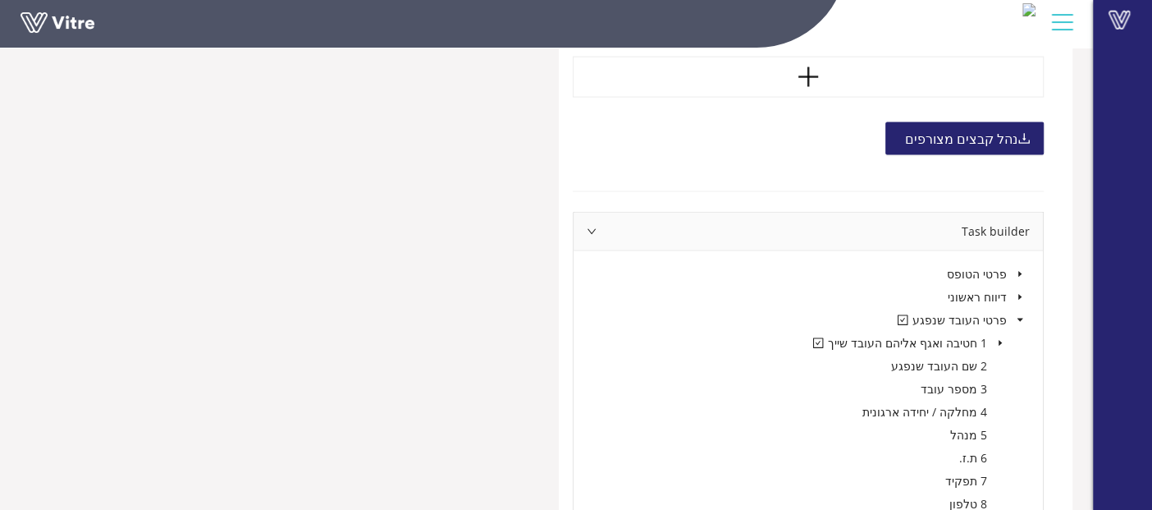
scroll to position [2224, 0]
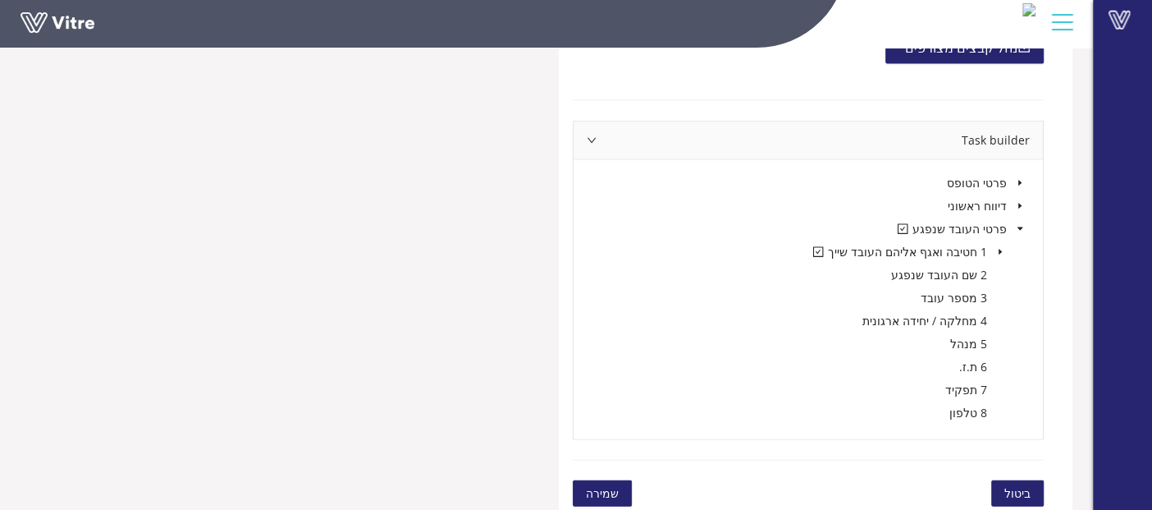
click at [1000, 248] on icon "caret-down" at bounding box center [1000, 252] width 8 height 8
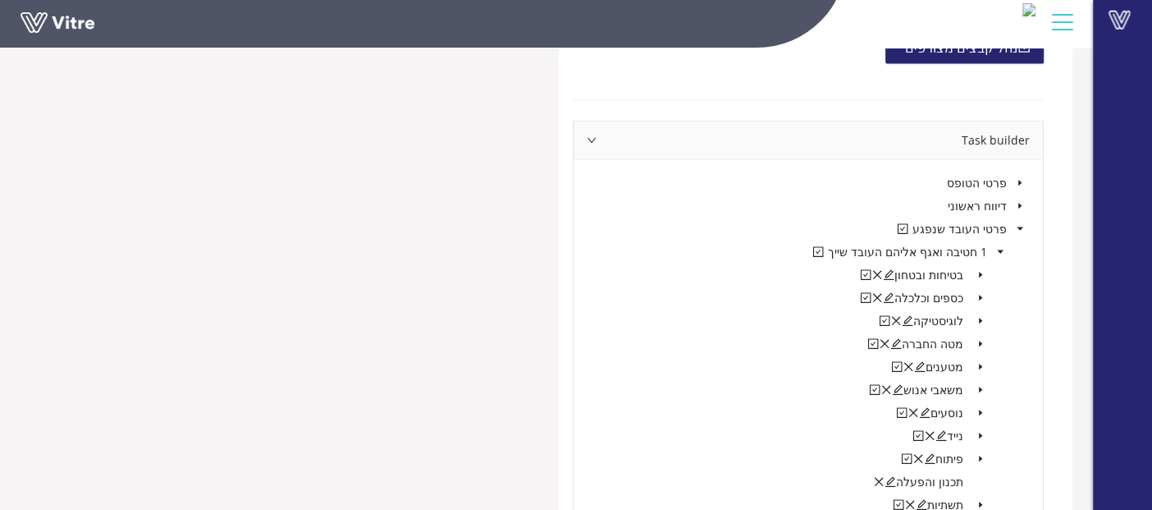
click at [983, 363] on icon "caret-down" at bounding box center [981, 367] width 8 height 8
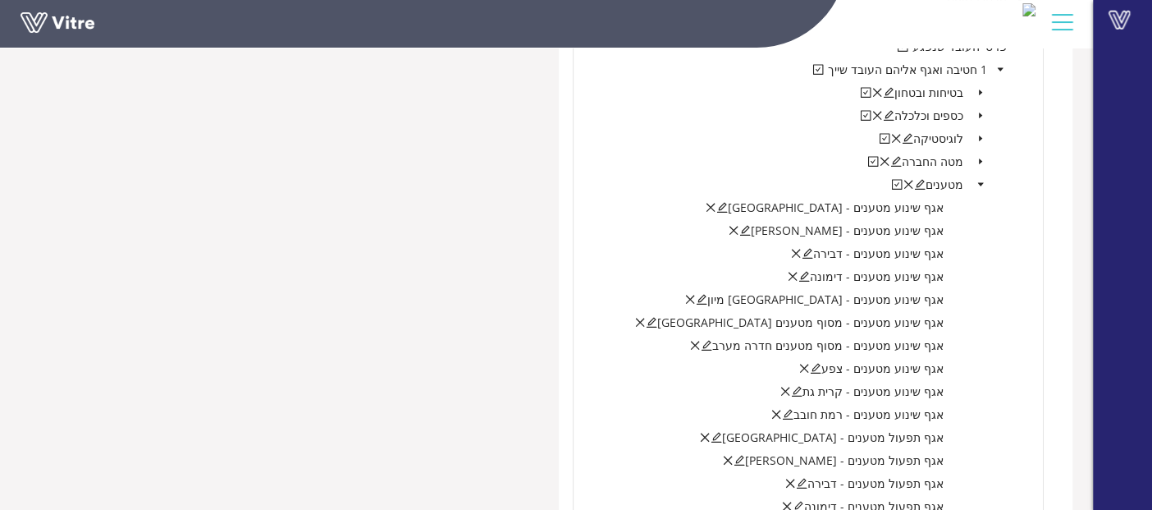
scroll to position [2497, 0]
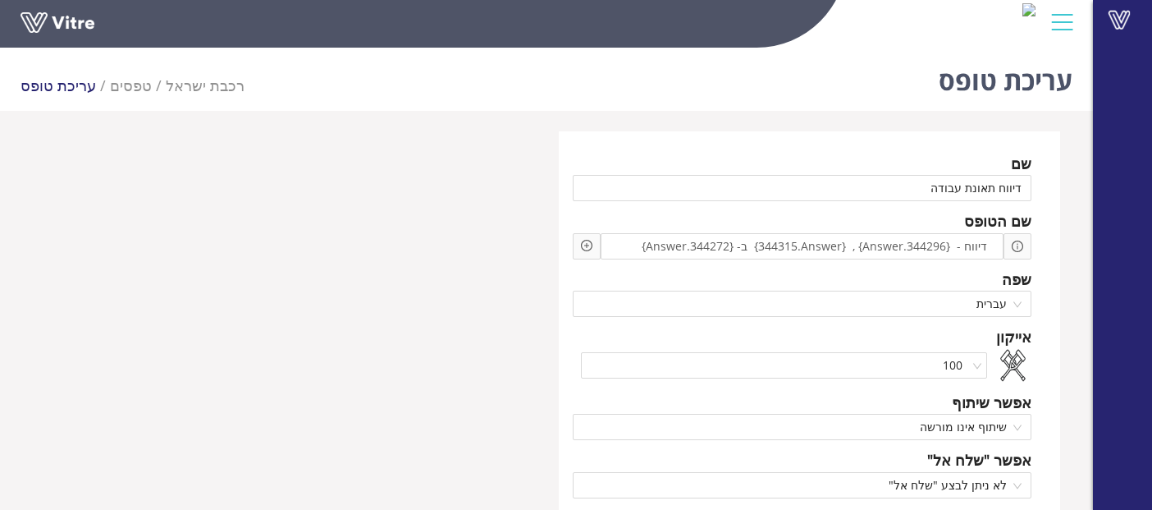
scroll to position [41, 0]
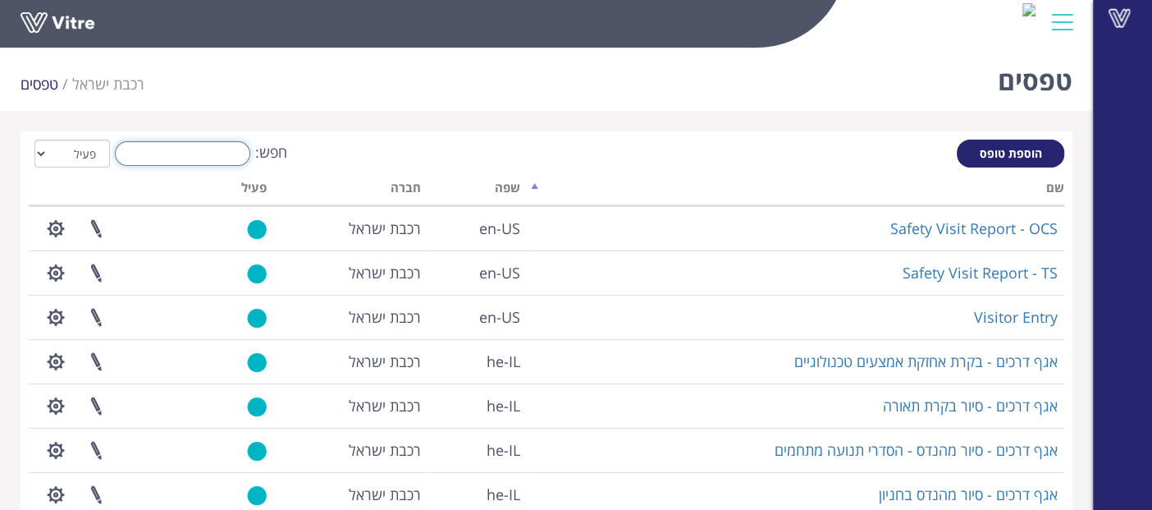
click at [200, 149] on input "חפש:" at bounding box center [182, 153] width 135 height 25
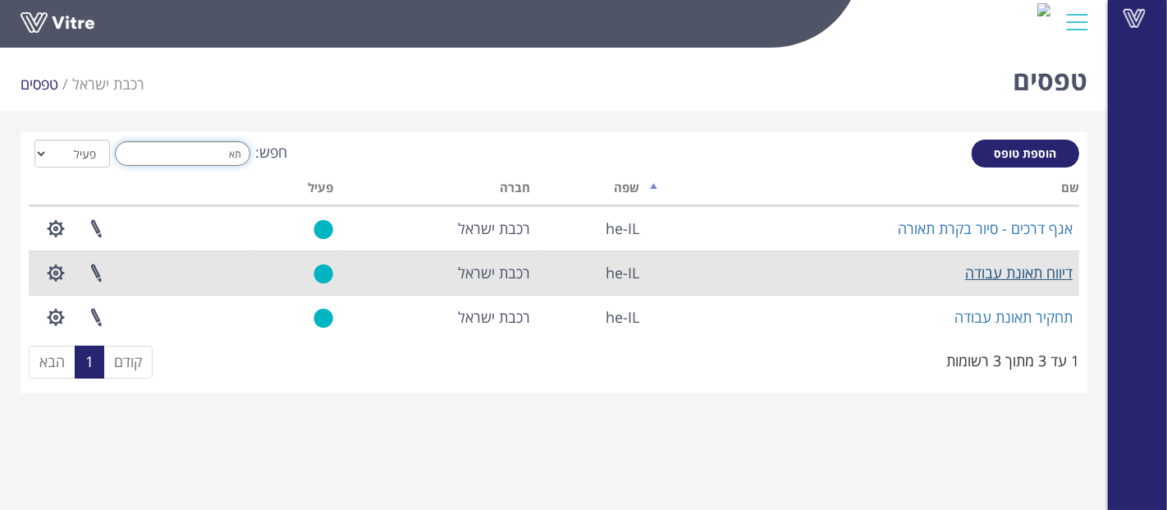
type input "תא"
click at [983, 270] on link "דיווח תאונת עבודה" at bounding box center [1019, 273] width 108 height 20
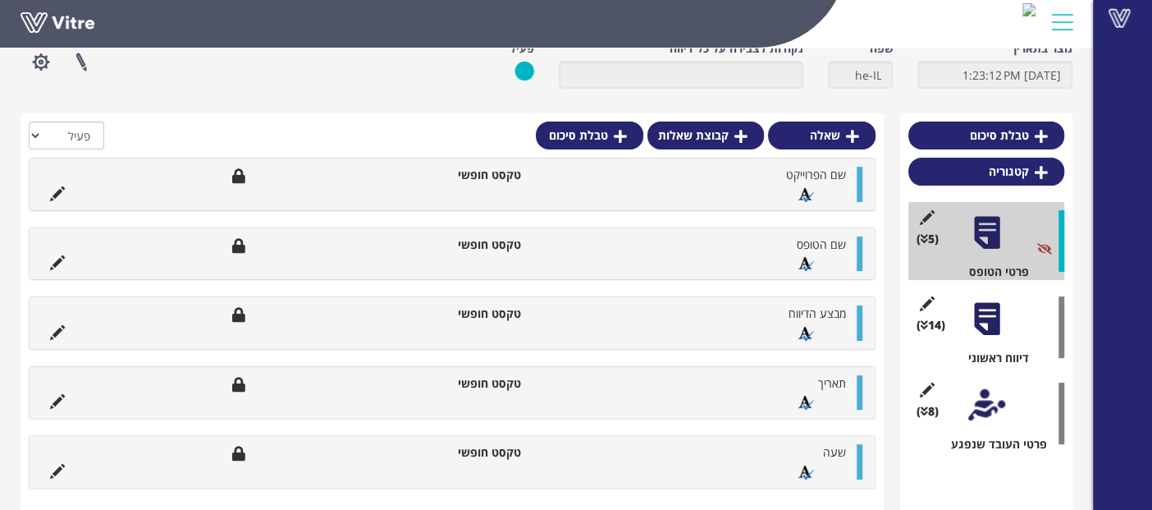
scroll to position [110, 0]
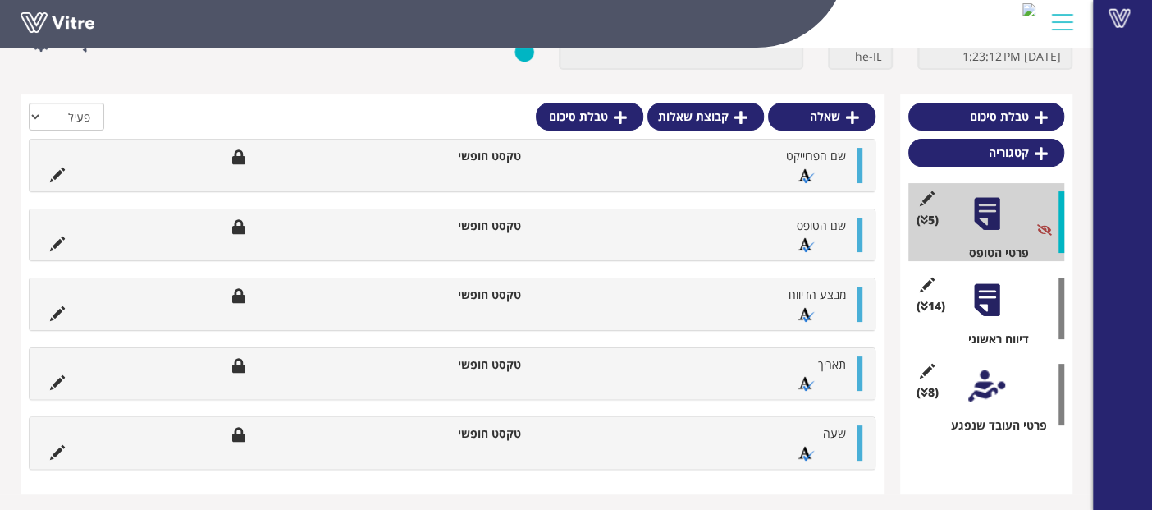
click at [985, 282] on div at bounding box center [986, 300] width 37 height 37
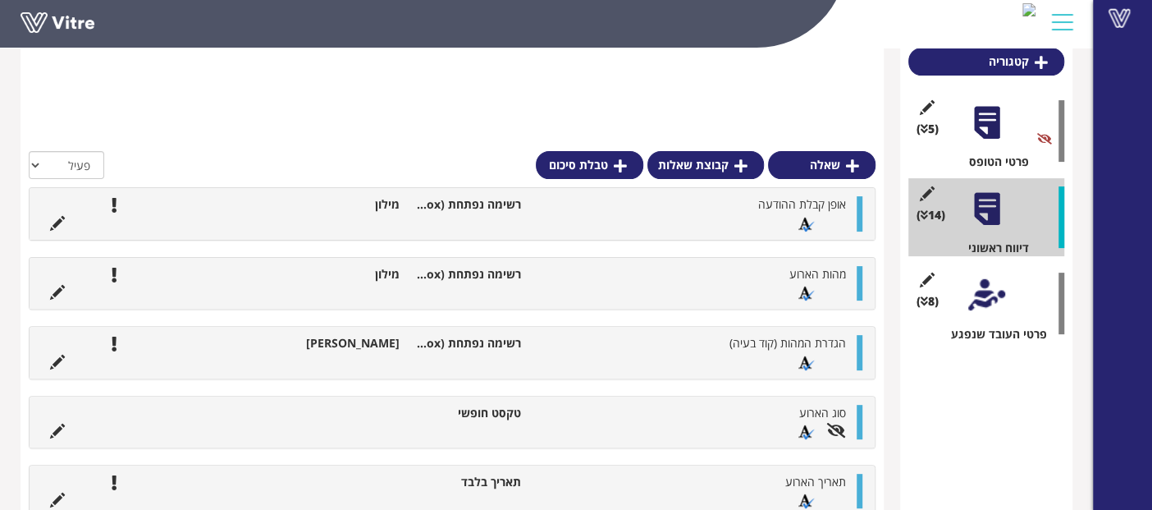
scroll to position [293, 0]
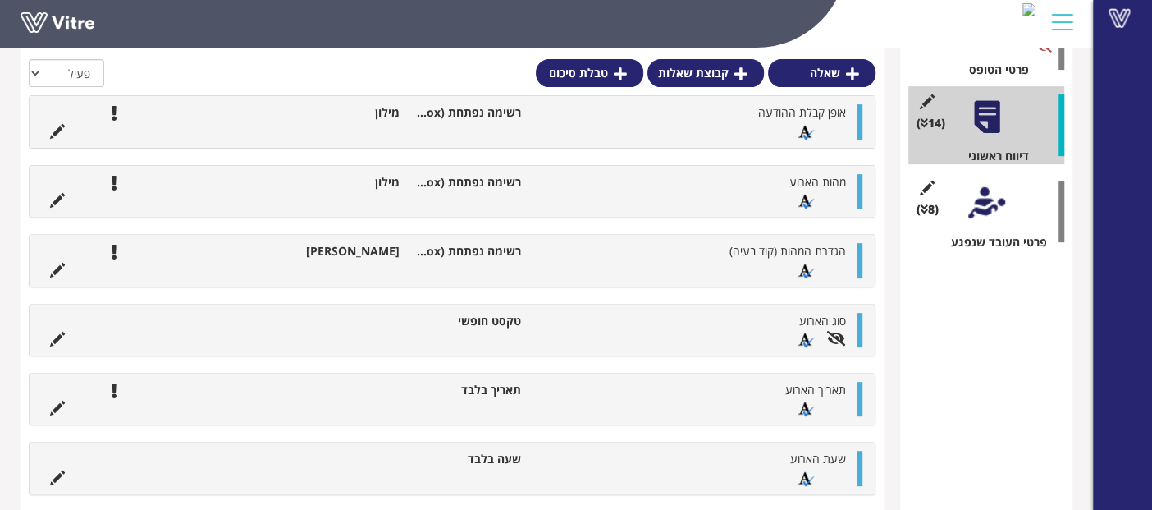
click at [996, 203] on div at bounding box center [986, 203] width 37 height 37
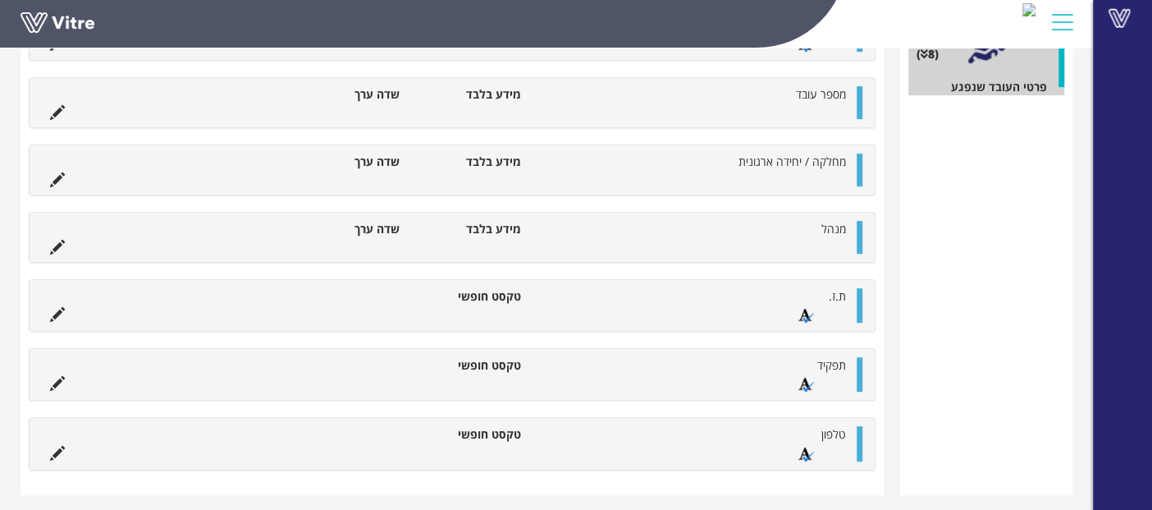
scroll to position [0, 0]
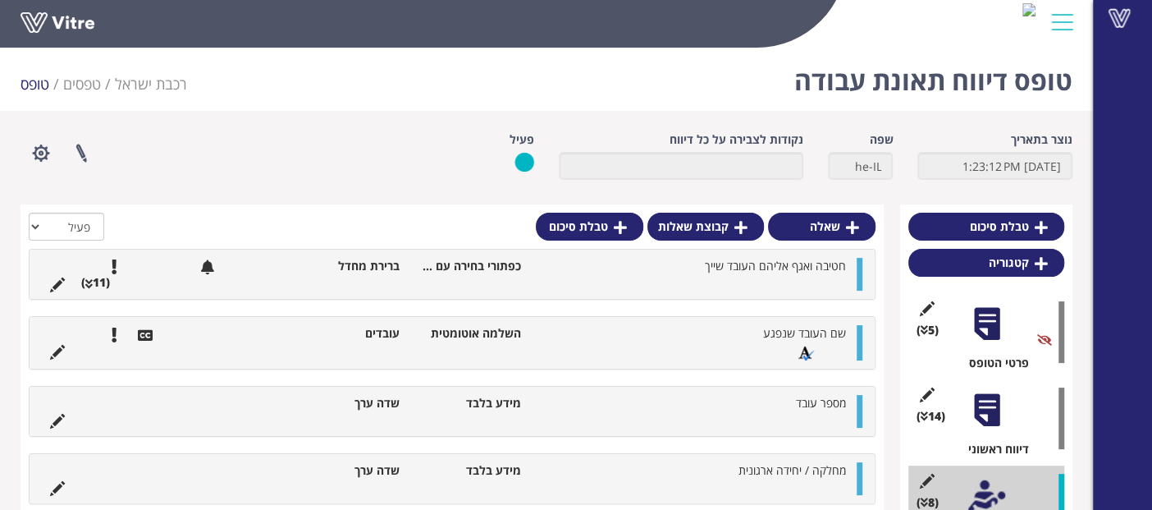
click at [976, 406] on div at bounding box center [986, 409] width 37 height 37
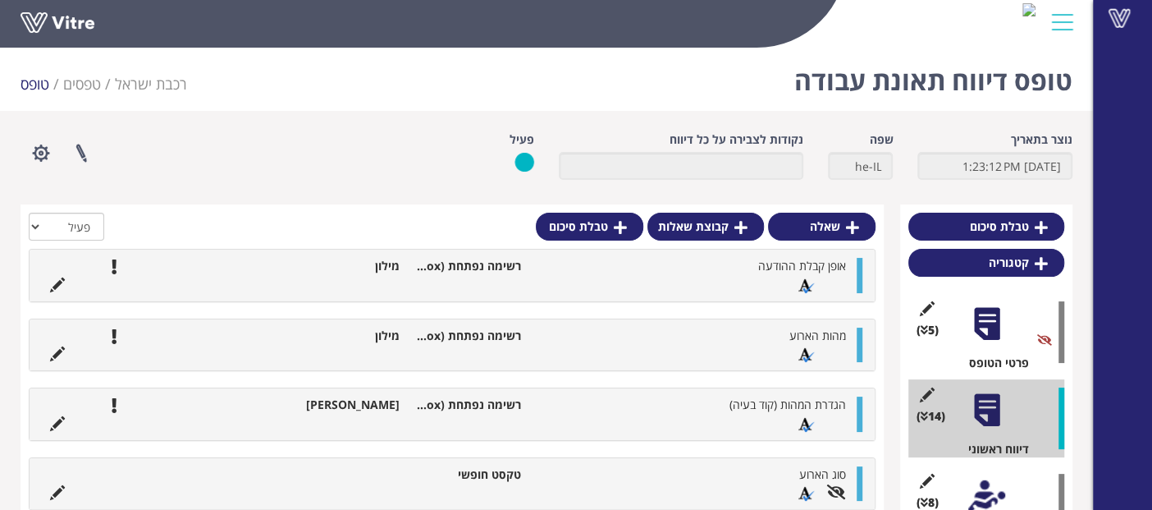
click at [981, 484] on div at bounding box center [986, 496] width 37 height 37
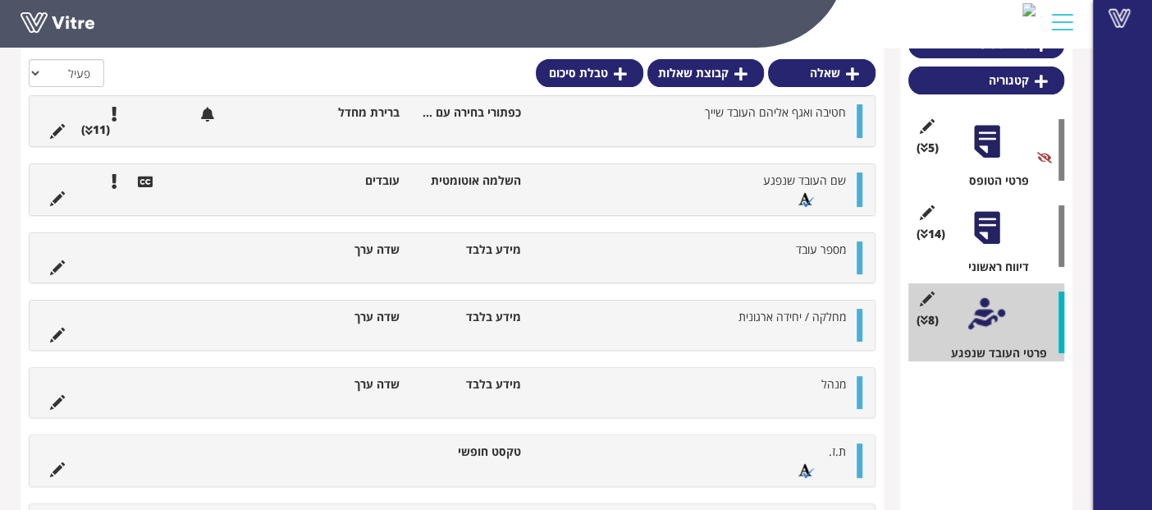
click at [988, 222] on div at bounding box center [986, 227] width 37 height 37
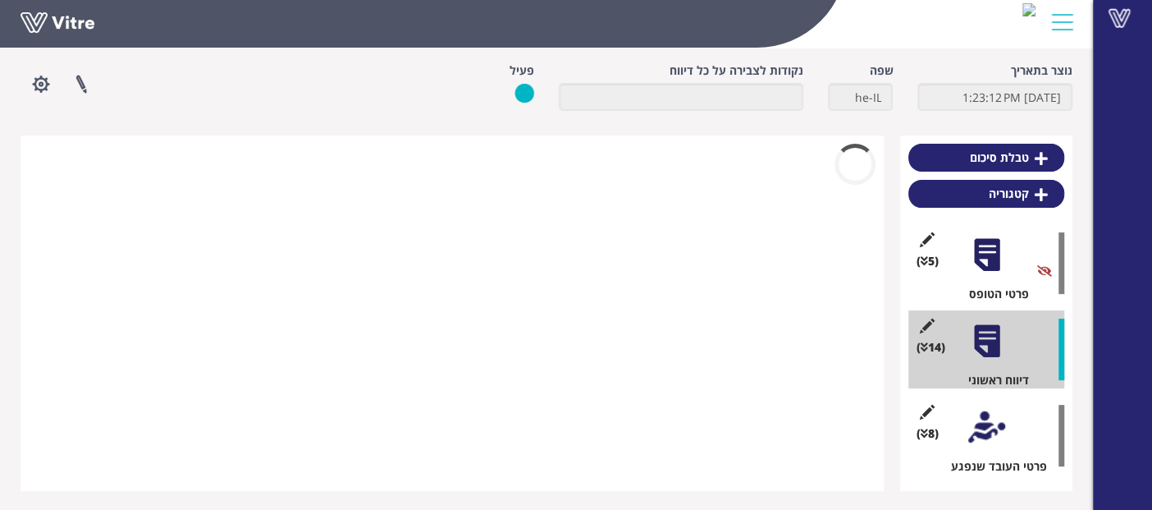
scroll to position [182, 0]
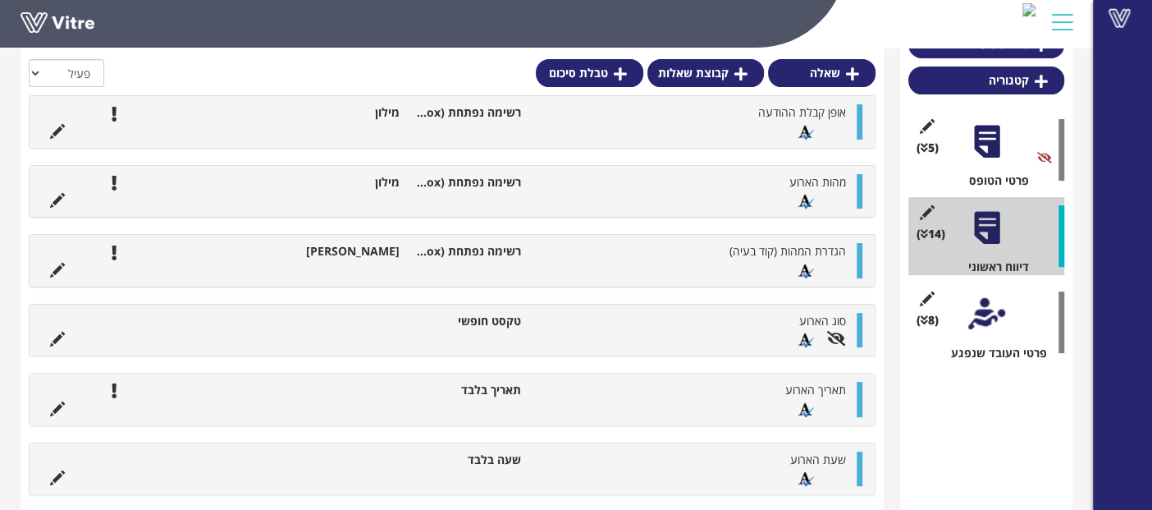
click at [980, 326] on div at bounding box center [986, 313] width 37 height 37
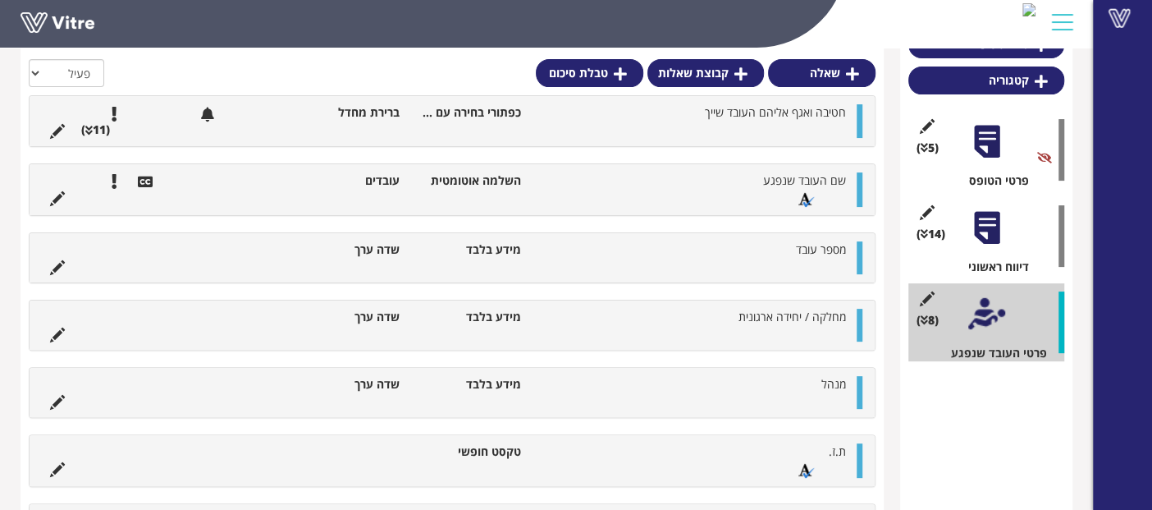
click at [800, 121] on li at bounding box center [807, 129] width 31 height 16
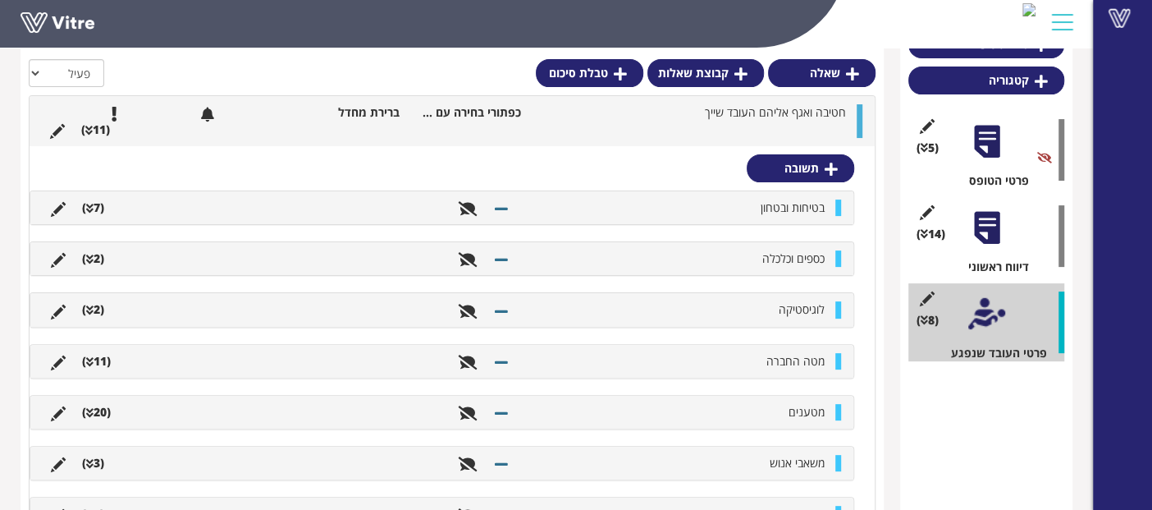
click at [182, 410] on ul "מטענים (20 )" at bounding box center [438, 412] width 790 height 16
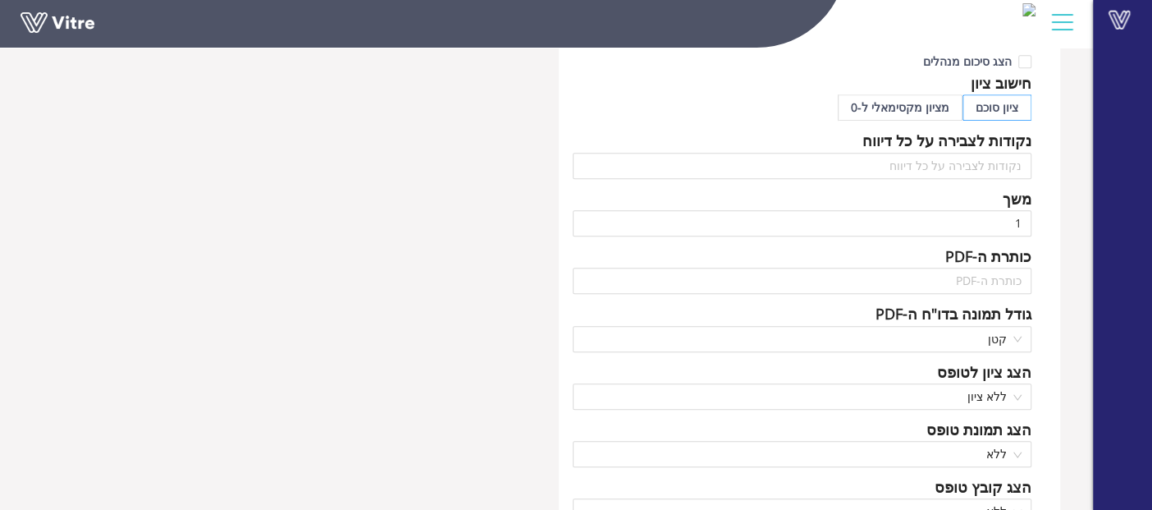
scroll to position [1188, 0]
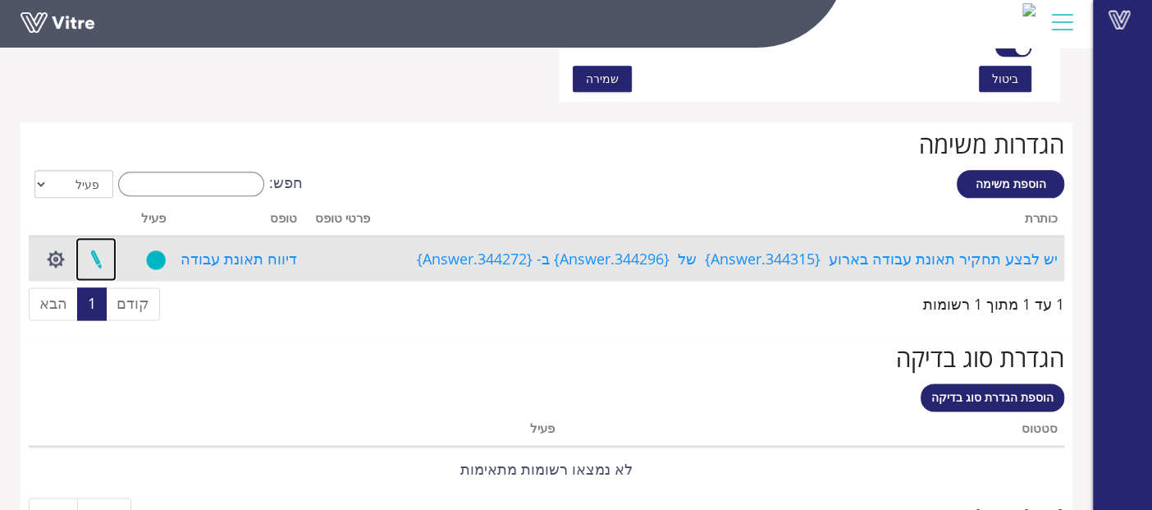
click at [97, 259] on link at bounding box center [96, 258] width 41 height 43
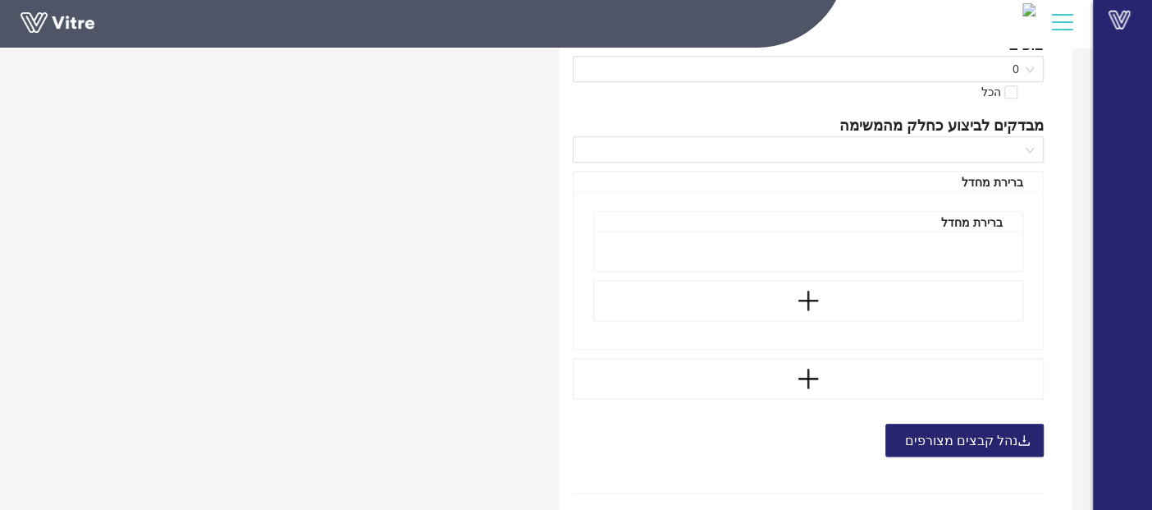
scroll to position [1118, 0]
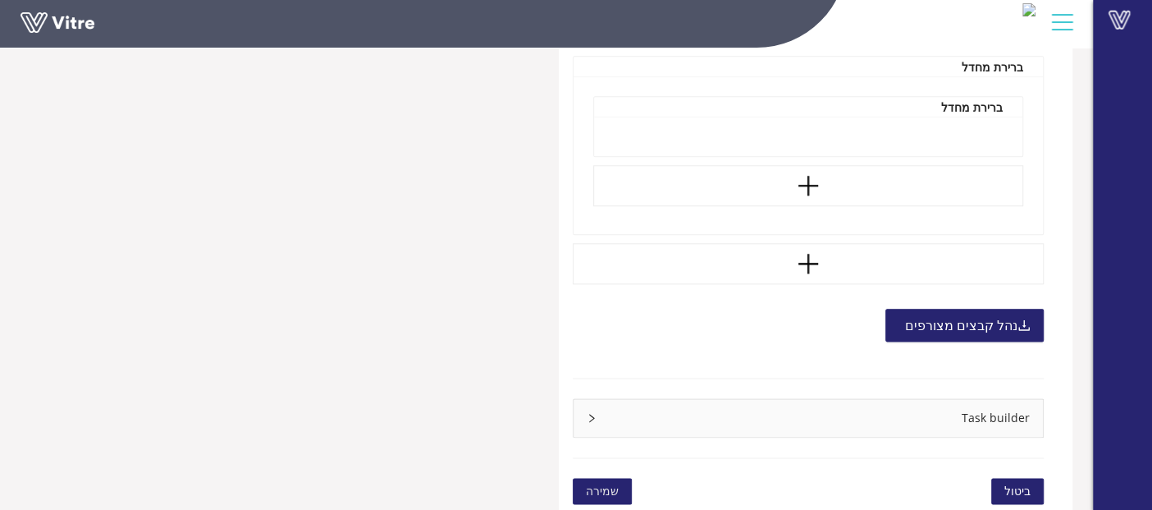
type input "[PERSON_NAME]"
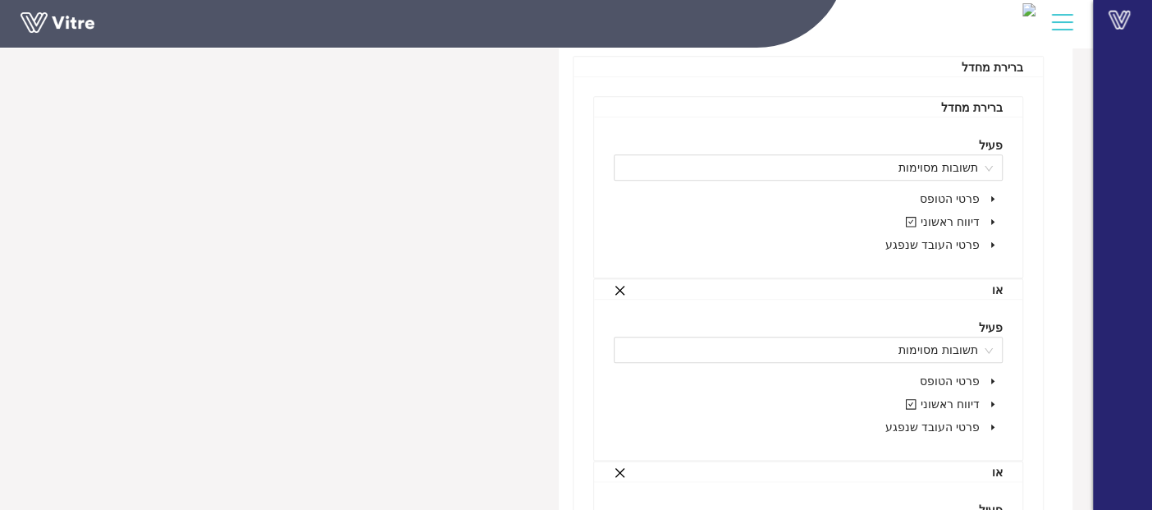
scroll to position [1527, 0]
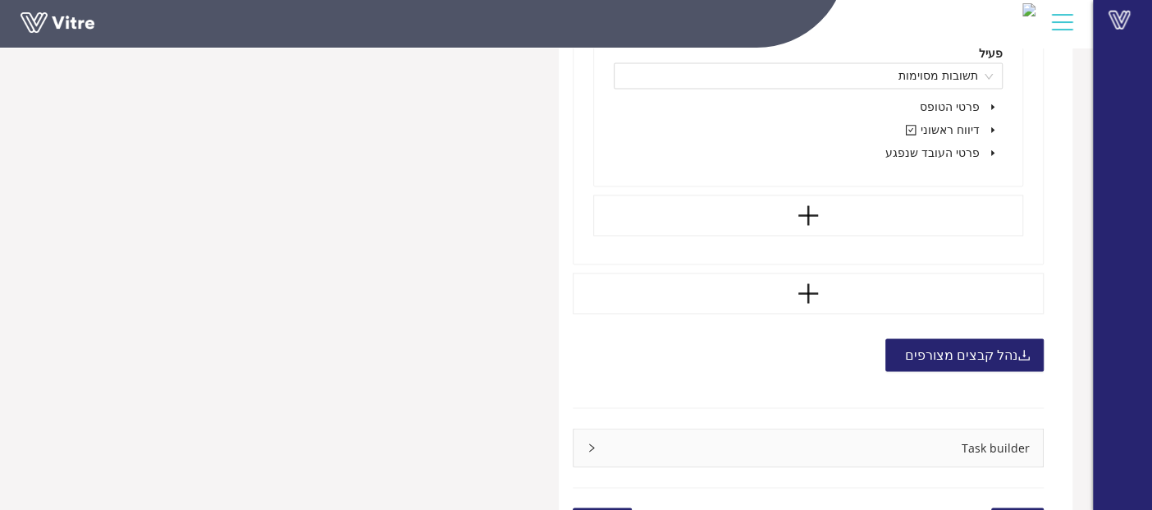
click at [899, 435] on div "Task builder" at bounding box center [808, 447] width 469 height 38
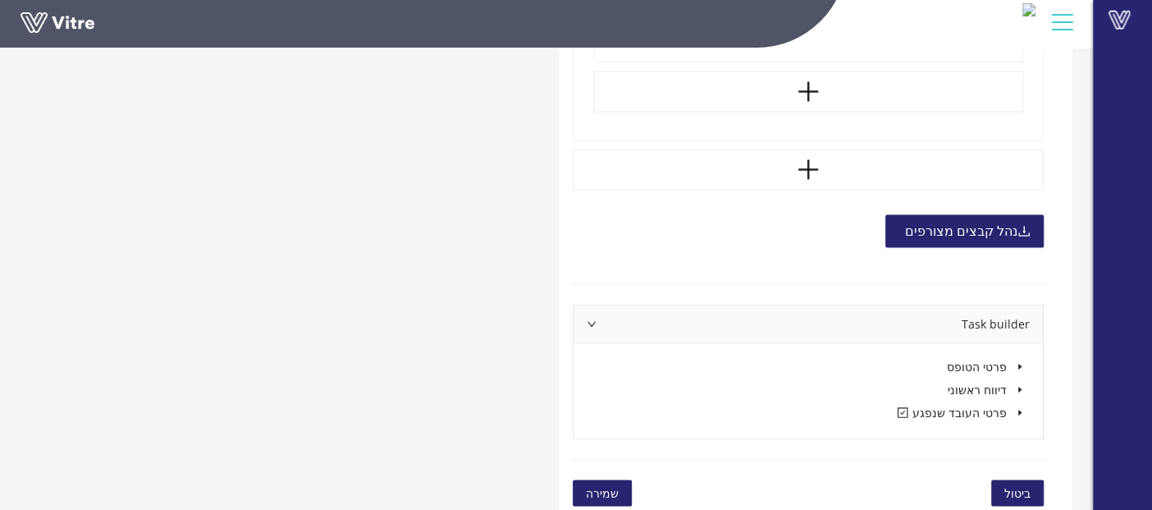
click at [1018, 408] on icon "caret-down" at bounding box center [1020, 412] width 8 height 8
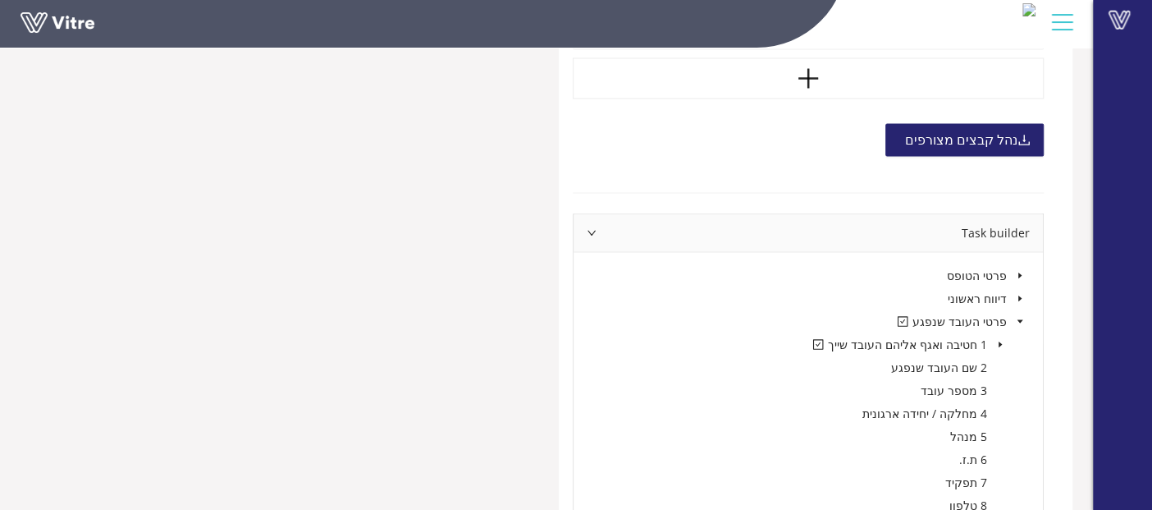
scroll to position [1834, 0]
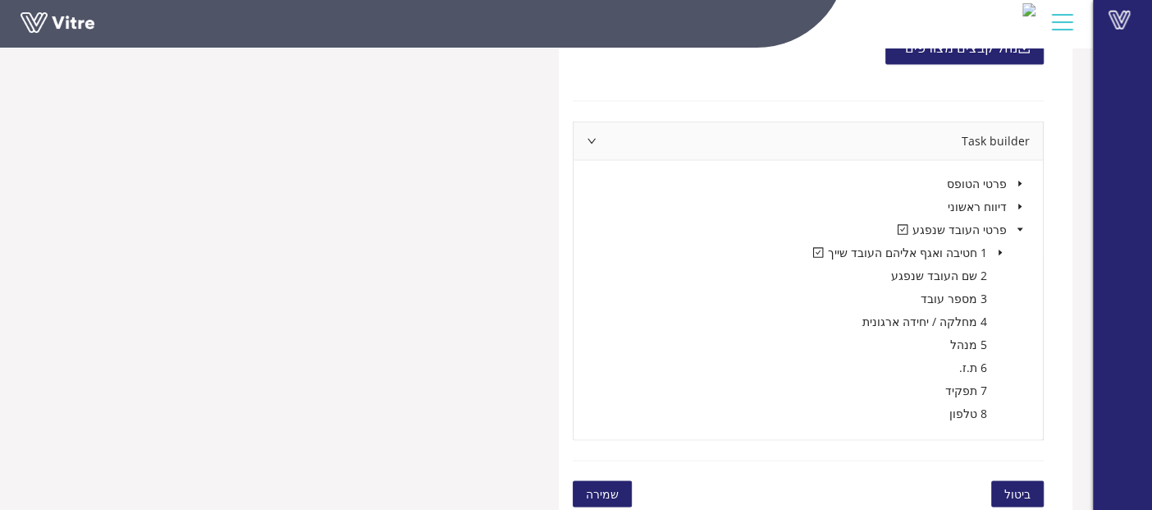
click at [997, 249] on icon "caret-down" at bounding box center [1000, 252] width 8 height 8
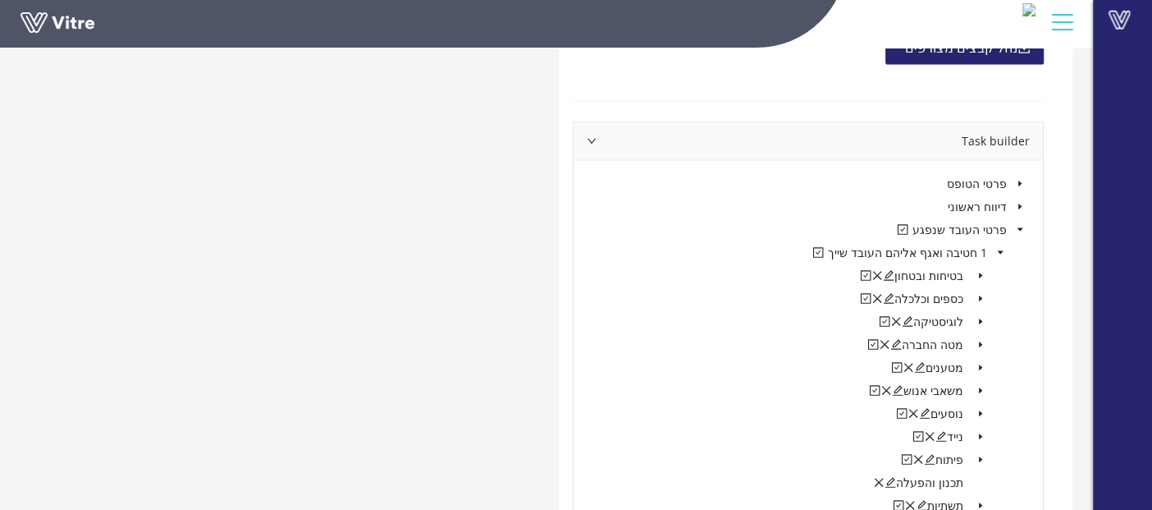
click at [984, 357] on span at bounding box center [981, 367] width 20 height 20
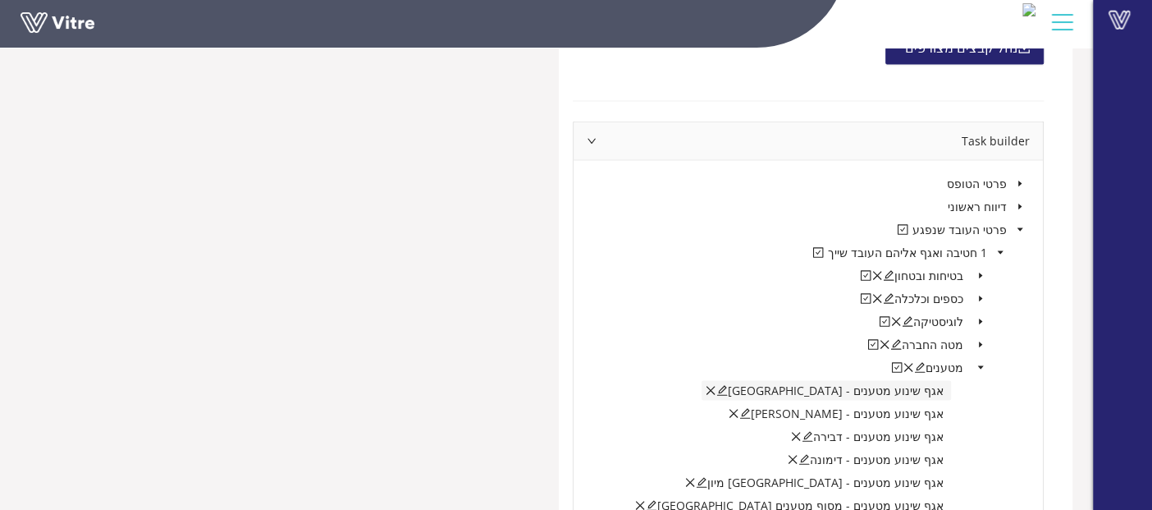
click at [728, 386] on icon "edit" at bounding box center [721, 389] width 11 height 11
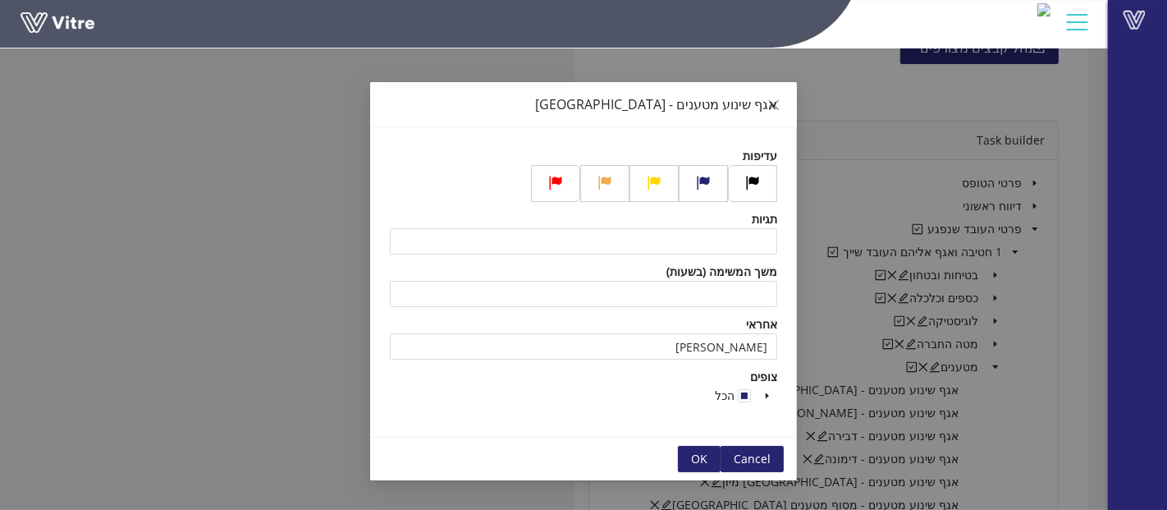
click at [1100, 398] on div "אגף שינוע מטענים - אשדוד עדיפות תגיות משך המשימה (בשעות) אחראי [PERSON_NAME] צו…" at bounding box center [583, 255] width 1167 height 510
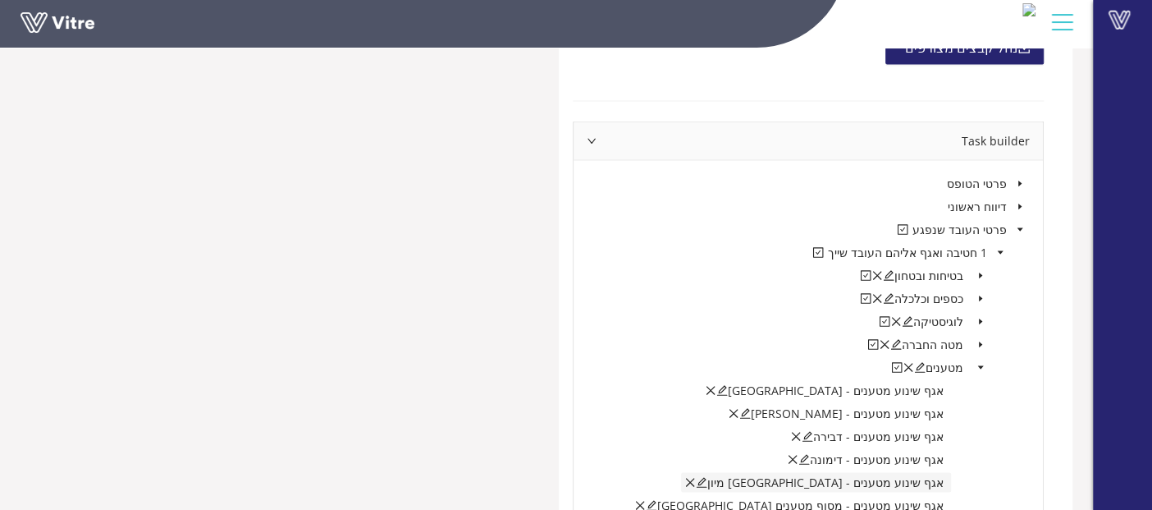
click at [707, 477] on icon "edit" at bounding box center [702, 482] width 11 height 11
type input "ביצ'צ'ו [PERSON_NAME]"
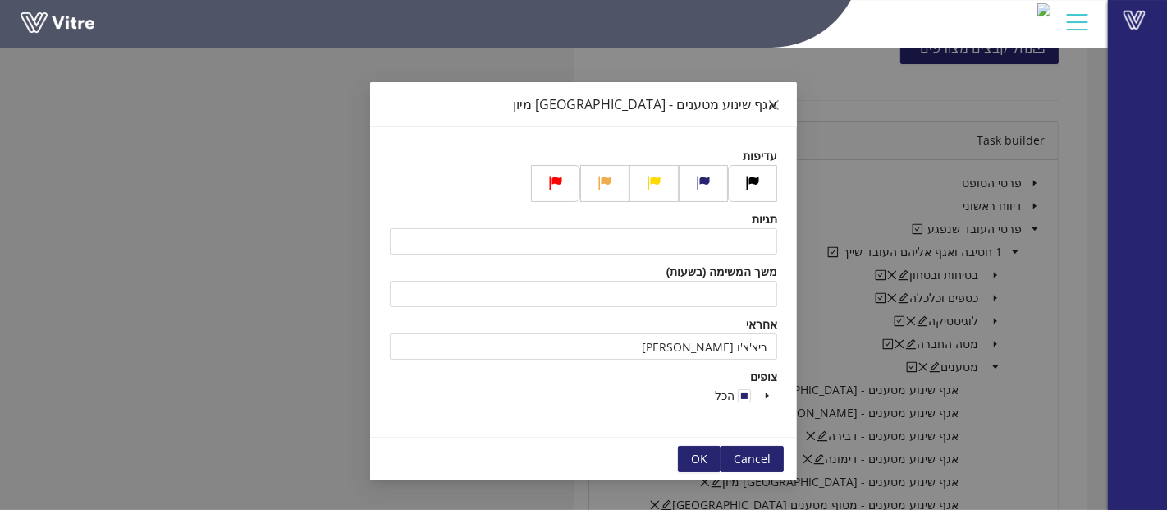
click at [1085, 378] on div "אגף שינוע מטענים - [GEOGRAPHIC_DATA] מיון עדיפות תגיות משך המשימה (בשעות) אחראי…" at bounding box center [583, 255] width 1167 height 510
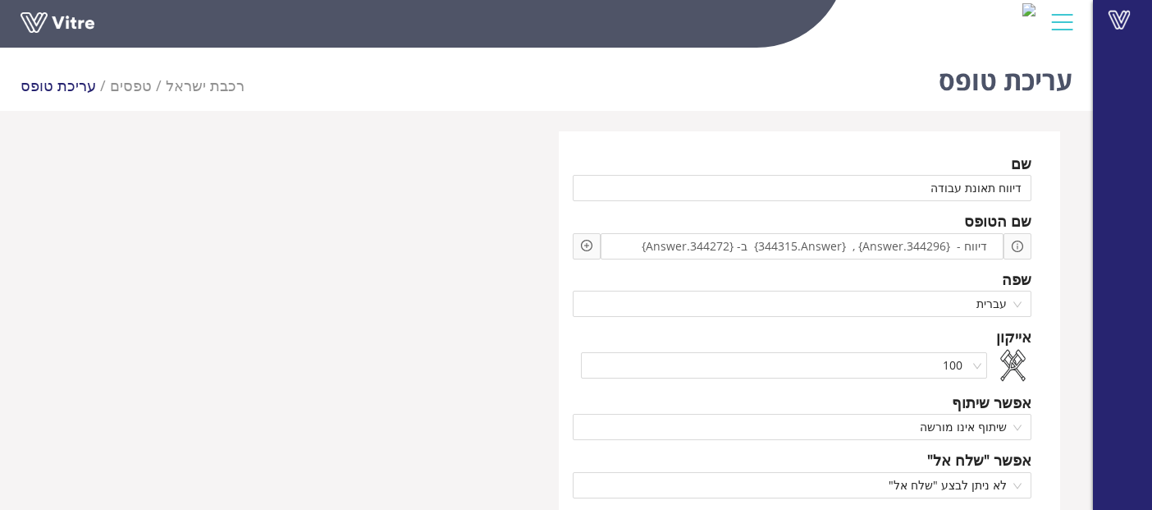
scroll to position [41, 0]
